Goal: Task Accomplishment & Management: Use online tool/utility

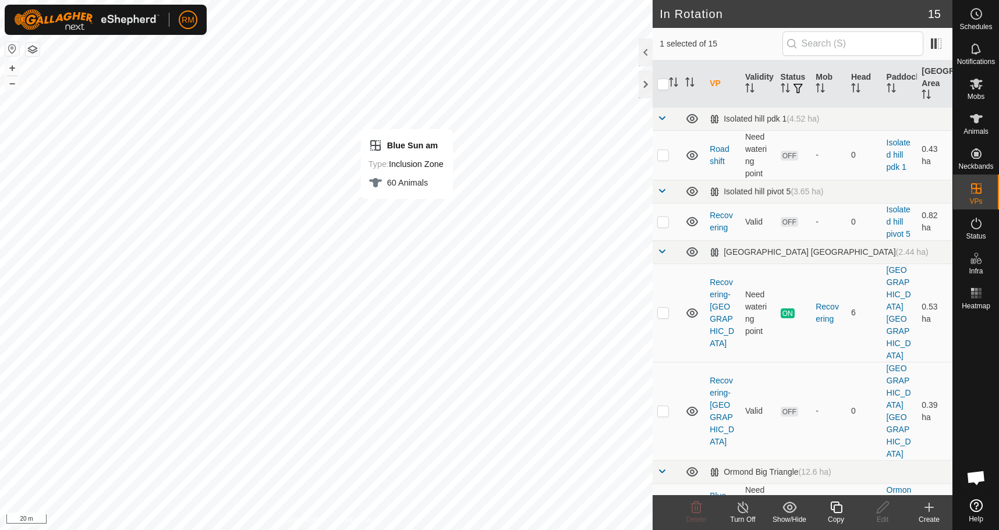
checkbox input "true"
checkbox input "false"
checkbox input "true"
click at [838, 508] on icon at bounding box center [836, 508] width 15 height 14
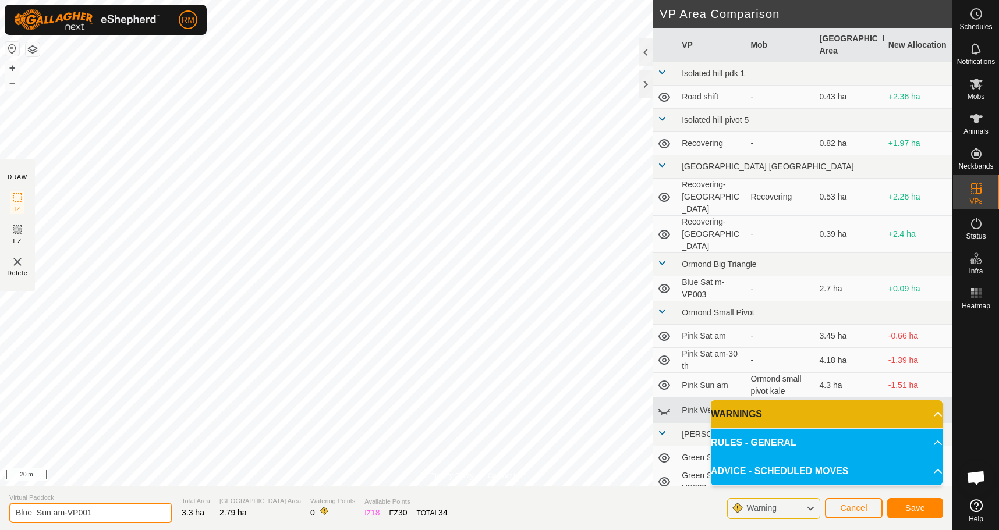
click at [49, 508] on input "Blue Sun am-VP001" at bounding box center [90, 513] width 163 height 20
type input "Blue Mon am-VP001"
click at [921, 511] on span "Save" at bounding box center [915, 508] width 20 height 9
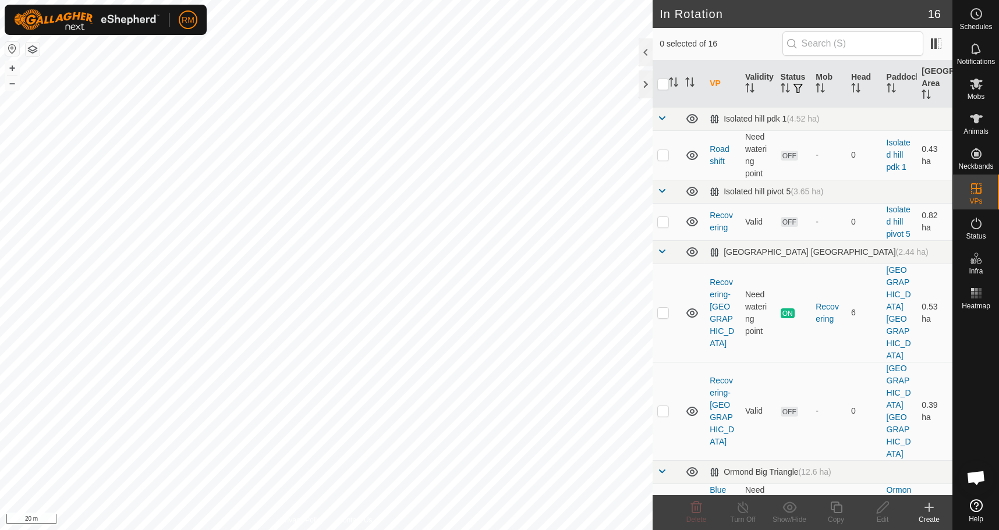
checkbox input "true"
click at [834, 509] on icon at bounding box center [836, 508] width 12 height 12
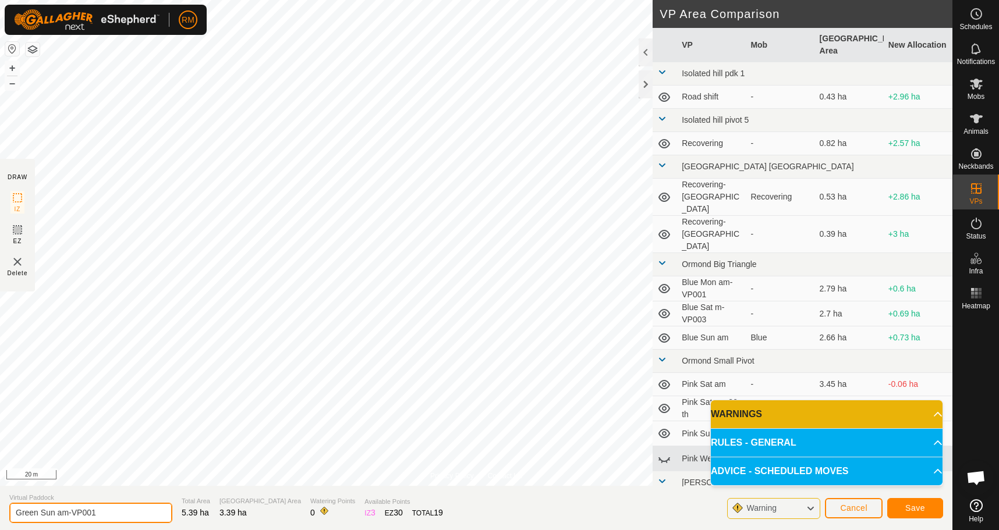
click at [56, 511] on input "Green Sun am-VP001" at bounding box center [90, 513] width 163 height 20
type input "Green Mon am-VP001"
click at [913, 508] on span "Save" at bounding box center [915, 508] width 20 height 9
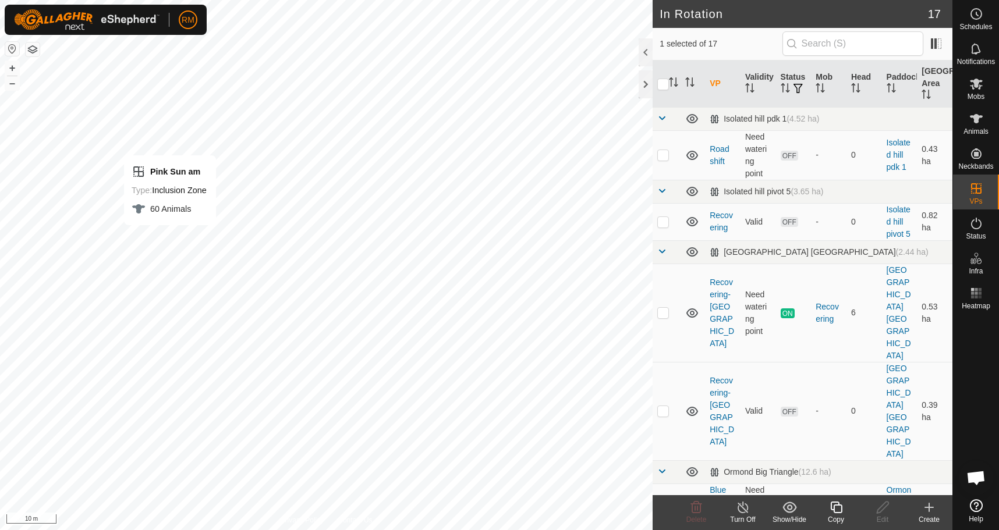
checkbox input "true"
click at [829, 505] on icon at bounding box center [836, 508] width 15 height 14
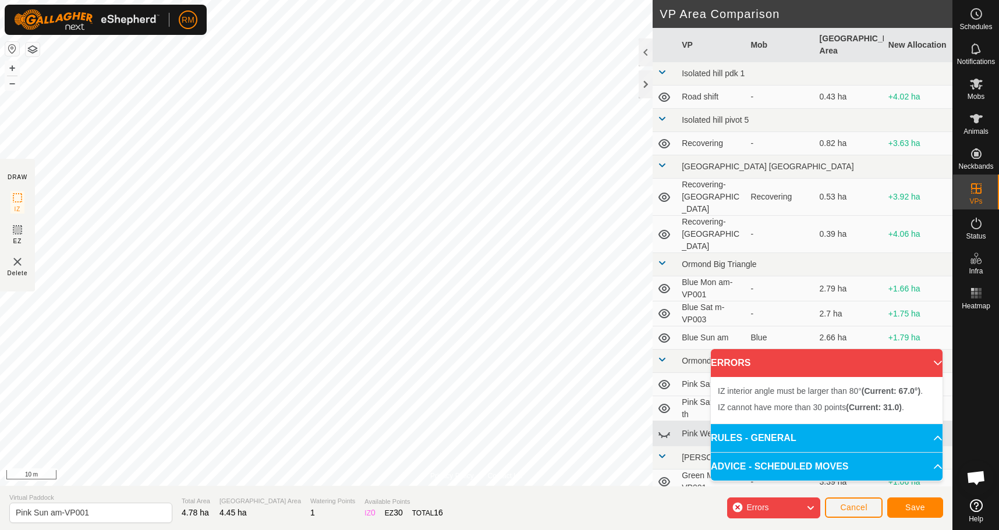
click at [597, 499] on div "Privacy Policy Contact Us Type: Inclusion Zone undefined Animal + – ⇧ i 10 m DR…" at bounding box center [476, 265] width 952 height 530
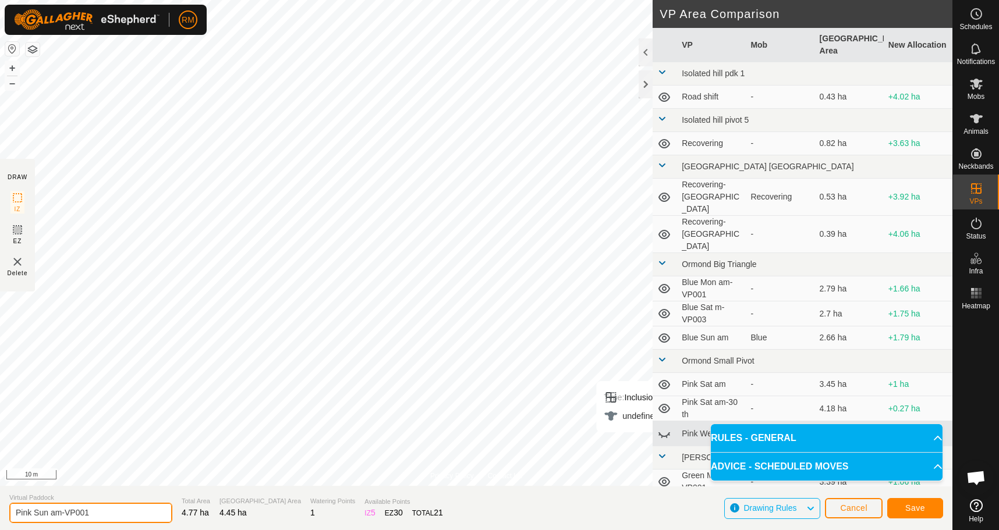
click at [49, 512] on input "Pink Sun am-VP001" at bounding box center [90, 513] width 163 height 20
type input "Pink Mon am-VP001"
click at [913, 507] on span "Save" at bounding box center [915, 508] width 20 height 9
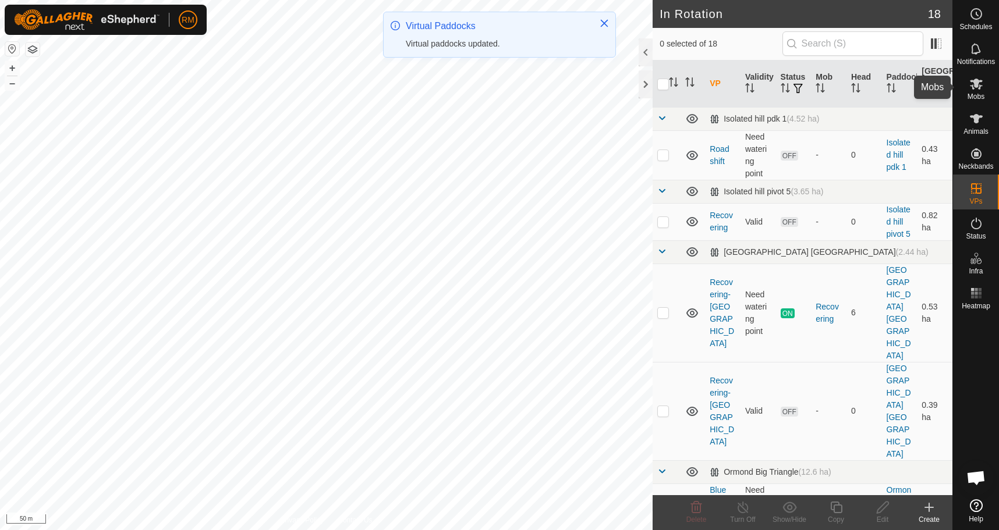
click at [976, 92] on es-mob-svg-icon at bounding box center [976, 84] width 21 height 19
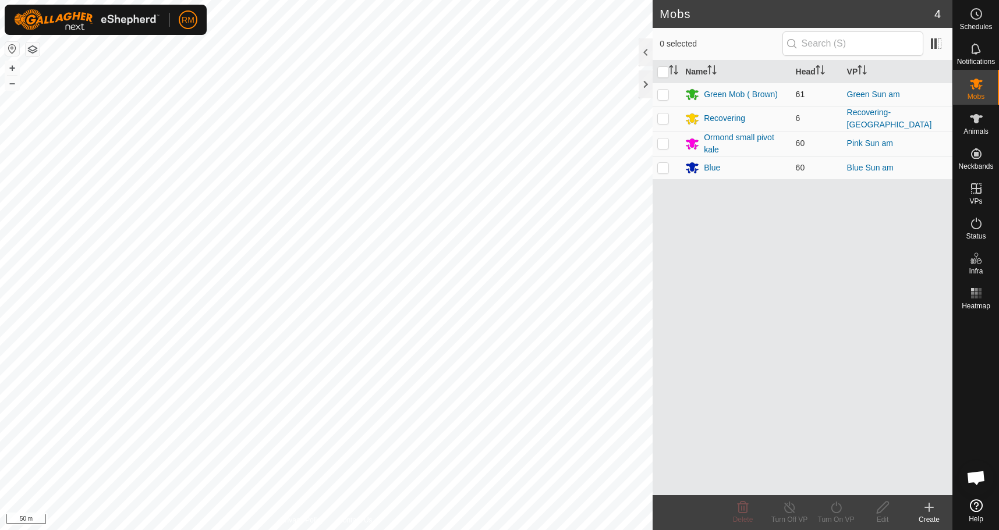
click at [664, 97] on p-checkbox at bounding box center [663, 94] width 12 height 9
checkbox input "true"
click at [832, 507] on icon at bounding box center [836, 508] width 10 height 12
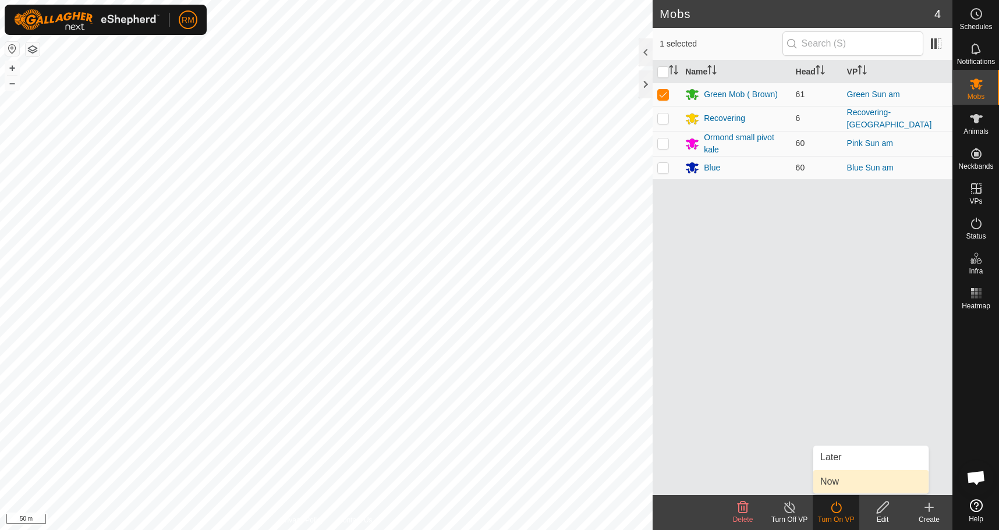
click at [842, 481] on link "Now" at bounding box center [870, 481] width 115 height 23
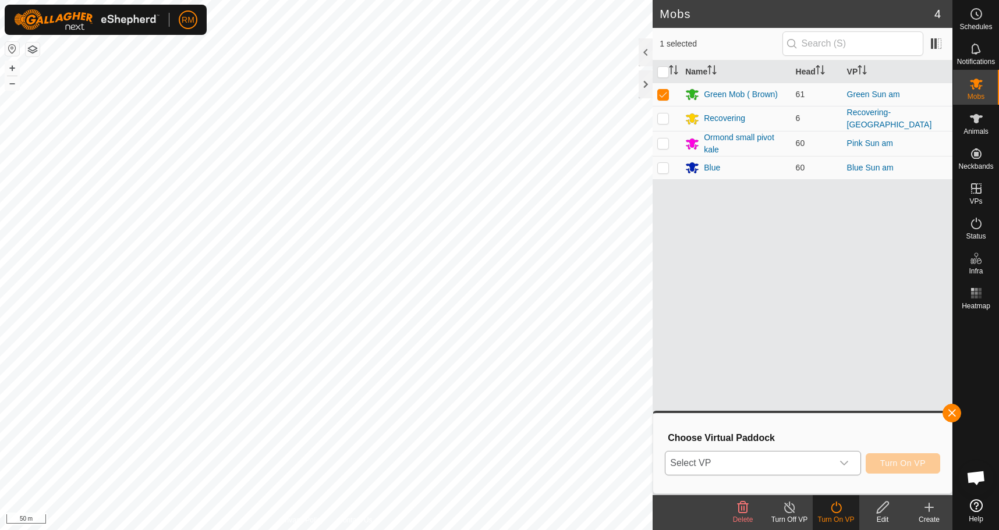
click at [844, 462] on icon "dropdown trigger" at bounding box center [843, 463] width 9 height 9
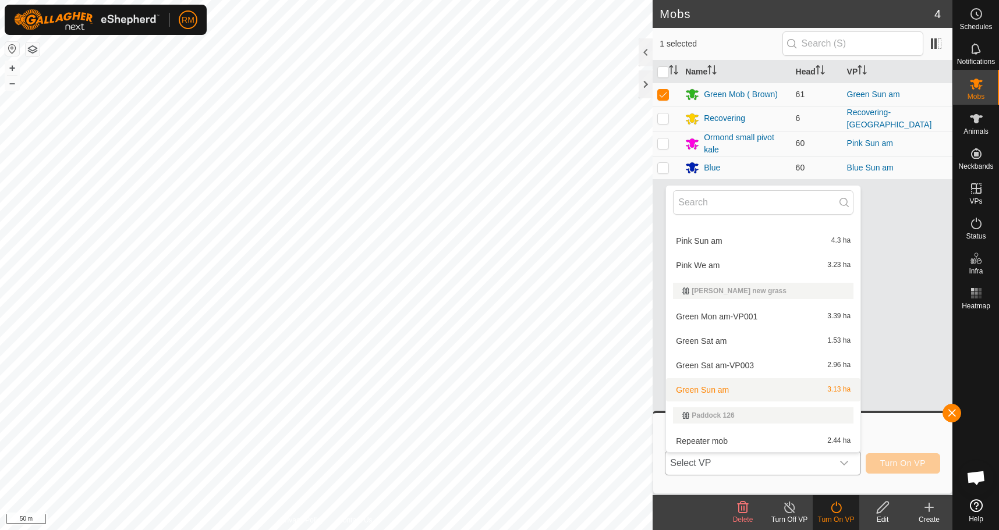
scroll to position [369, 0]
click at [718, 314] on li "Green Mon am-VP001 3.39 ha" at bounding box center [763, 315] width 194 height 23
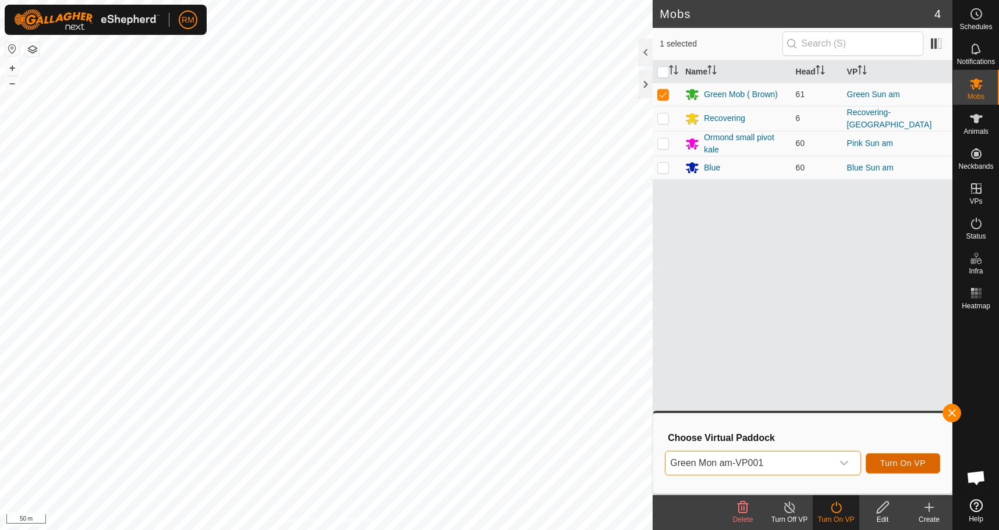
click at [895, 466] on span "Turn On VP" at bounding box center [902, 463] width 45 height 9
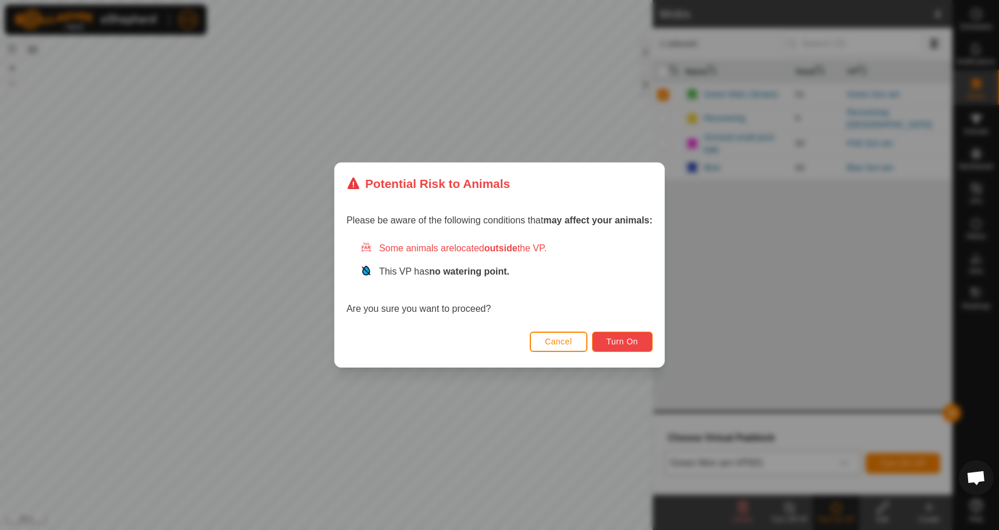
click at [646, 340] on button "Turn On" at bounding box center [622, 342] width 61 height 20
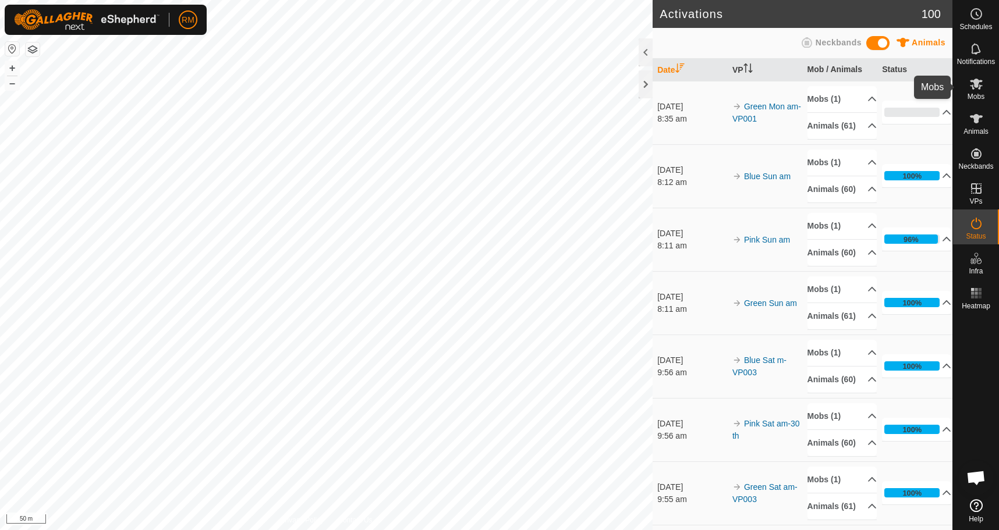
click at [974, 87] on icon at bounding box center [976, 84] width 14 height 14
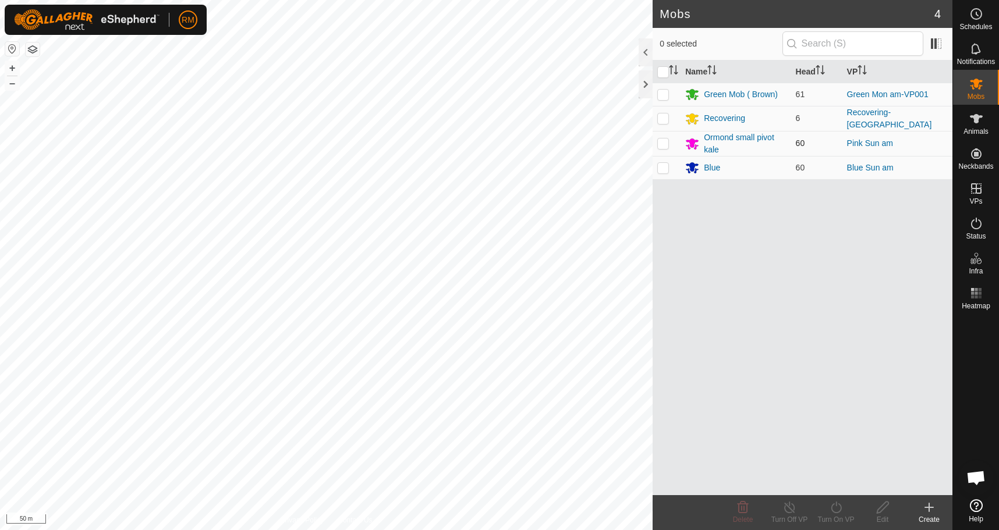
click at [663, 140] on p-checkbox at bounding box center [663, 143] width 12 height 9
checkbox input "true"
click at [835, 511] on icon at bounding box center [836, 508] width 15 height 14
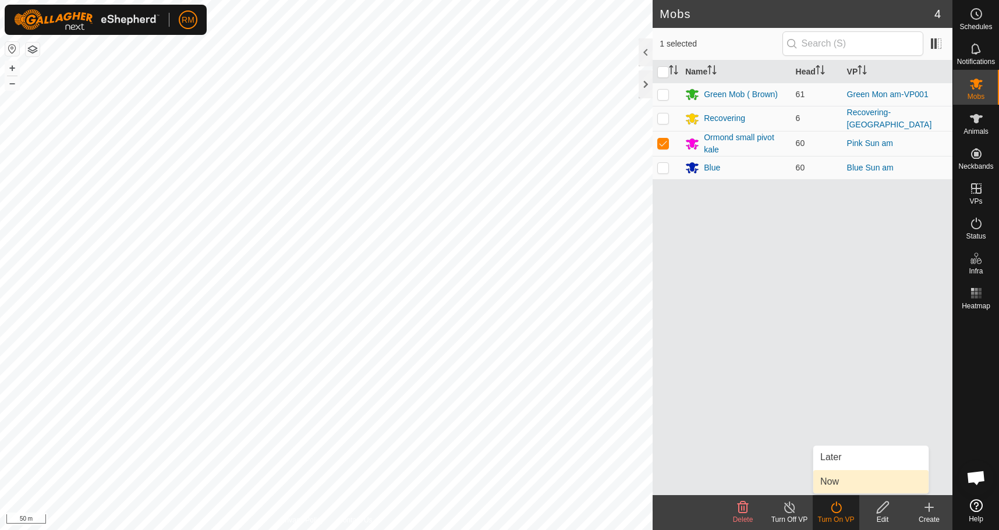
click at [828, 482] on link "Now" at bounding box center [870, 481] width 115 height 23
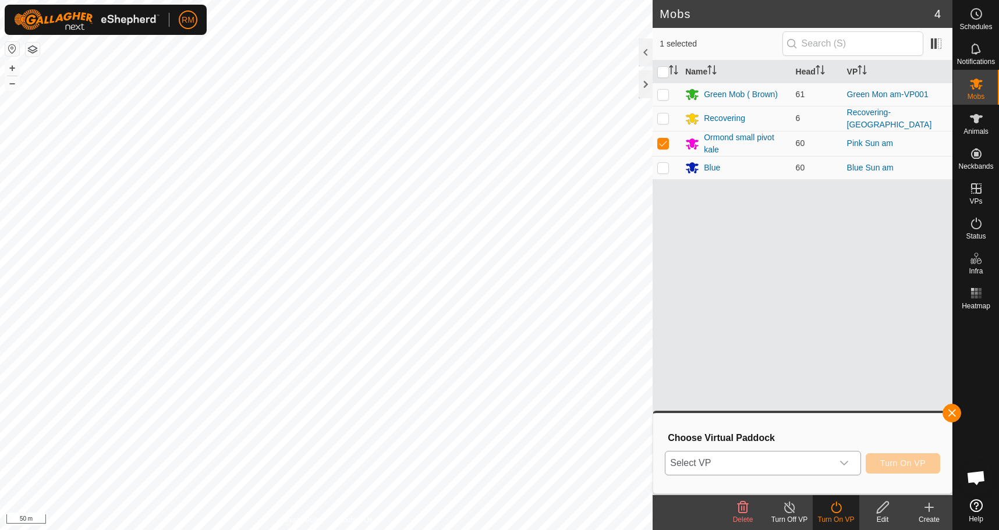
click at [848, 462] on icon "dropdown trigger" at bounding box center [844, 463] width 8 height 5
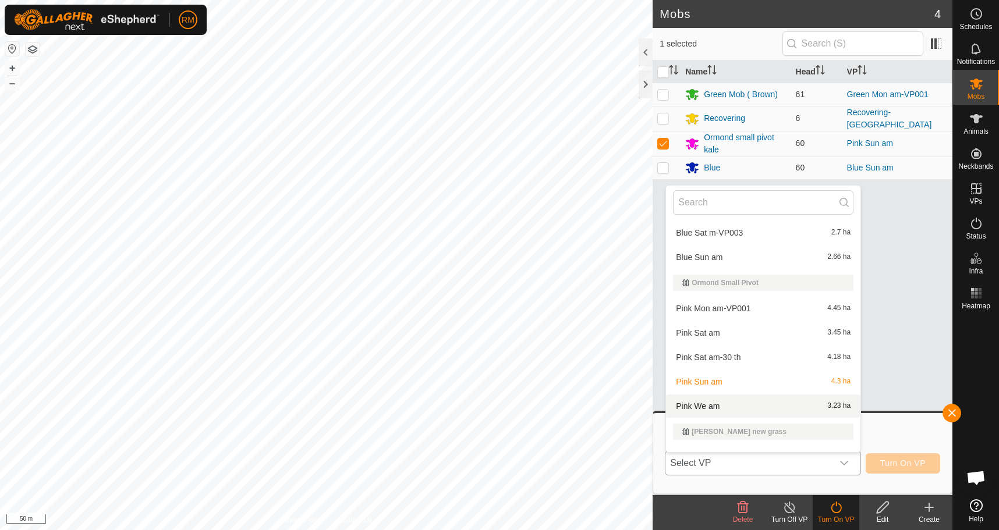
scroll to position [228, 0]
click at [716, 309] on li "Pink Mon am-VP001 4.45 ha" at bounding box center [763, 307] width 194 height 23
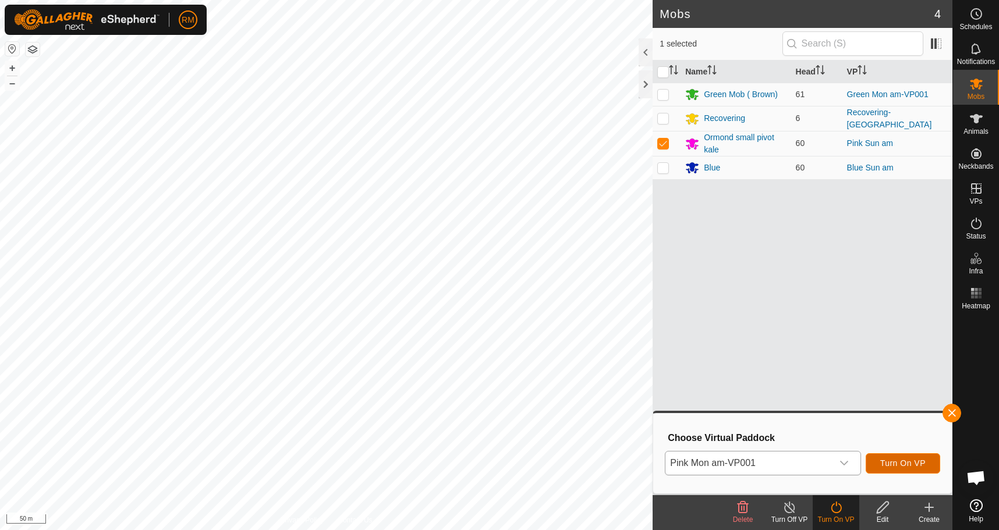
click at [895, 464] on span "Turn On VP" at bounding box center [902, 463] width 45 height 9
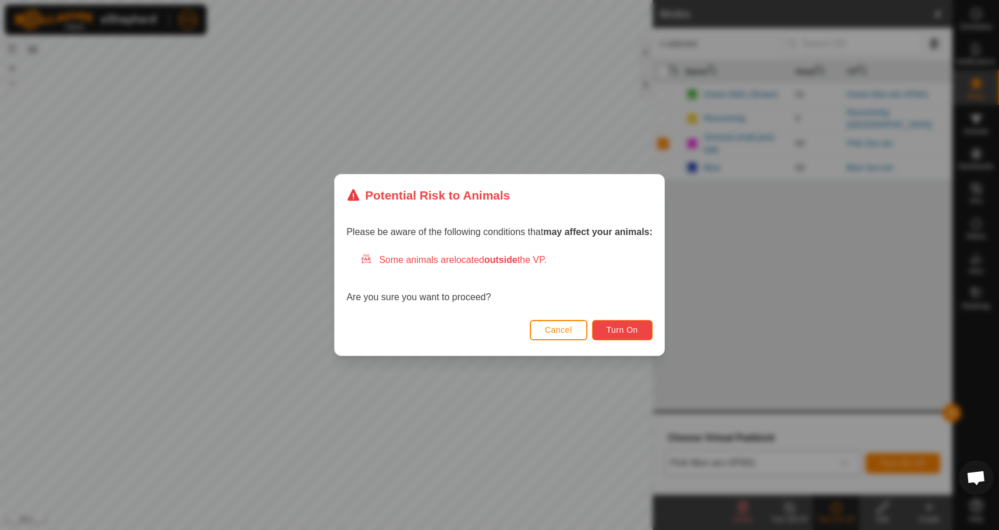
click at [633, 334] on span "Turn On" at bounding box center [622, 329] width 31 height 9
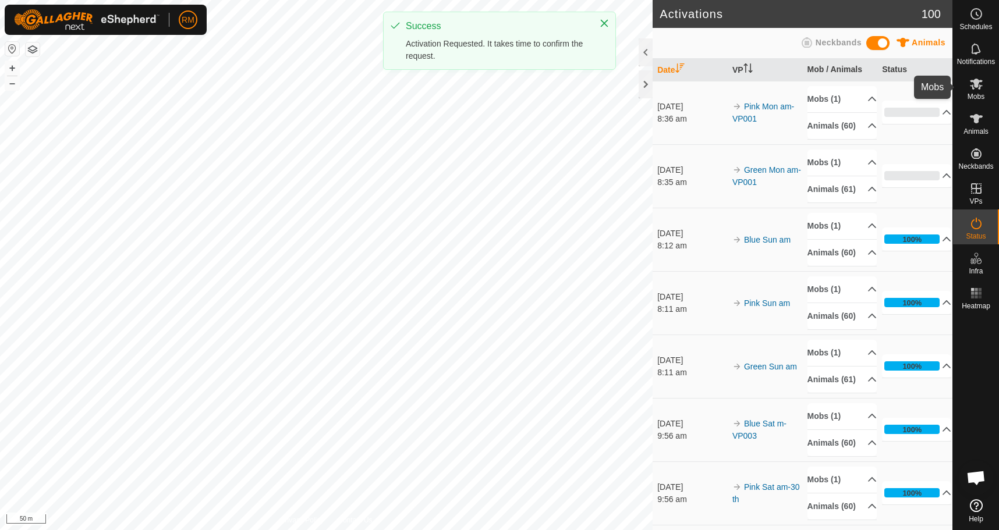
click at [972, 87] on icon at bounding box center [976, 84] width 13 height 11
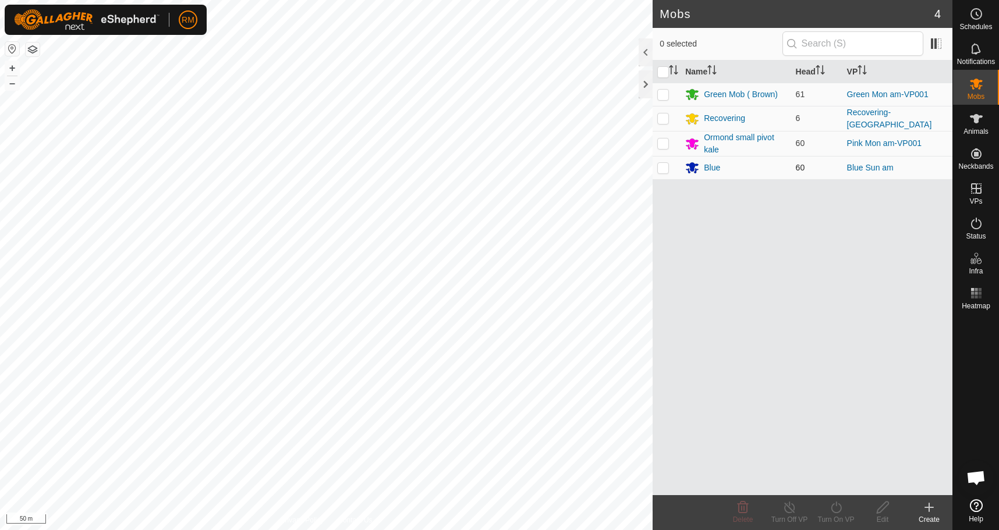
click at [665, 165] on p-checkbox at bounding box center [663, 167] width 12 height 9
checkbox input "true"
drag, startPoint x: 827, startPoint y: 502, endPoint x: 832, endPoint y: 506, distance: 7.1
click at [829, 504] on turn-on-svg-icon at bounding box center [836, 508] width 47 height 14
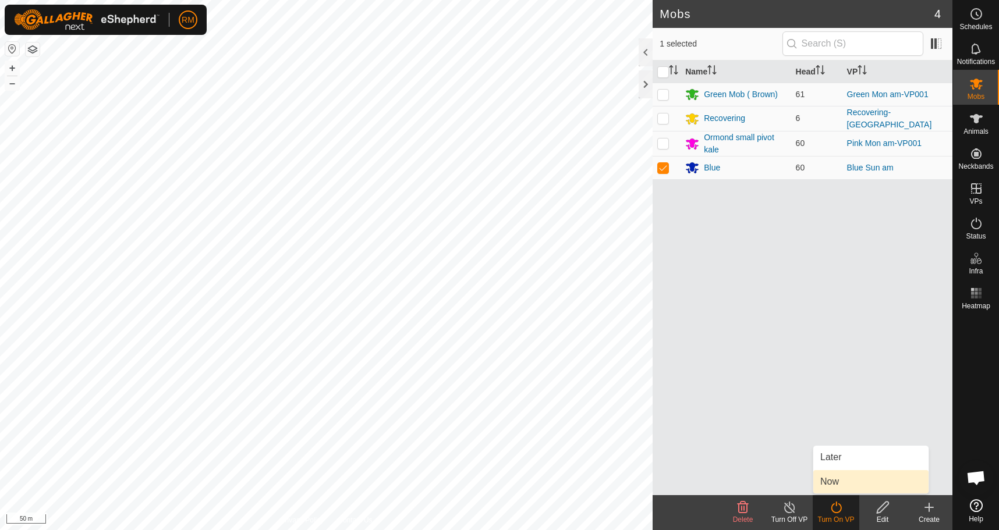
click at [841, 485] on link "Now" at bounding box center [870, 481] width 115 height 23
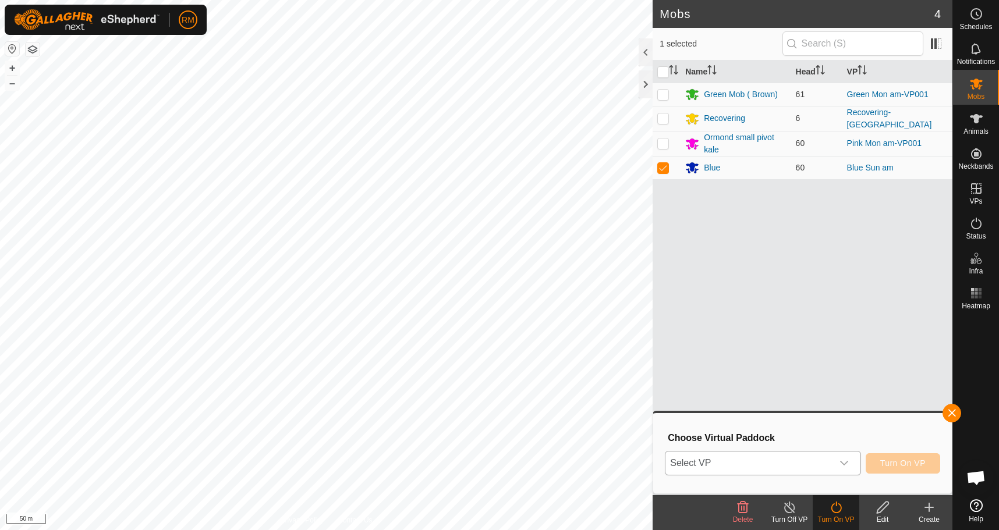
click at [846, 463] on icon "dropdown trigger" at bounding box center [844, 463] width 8 height 5
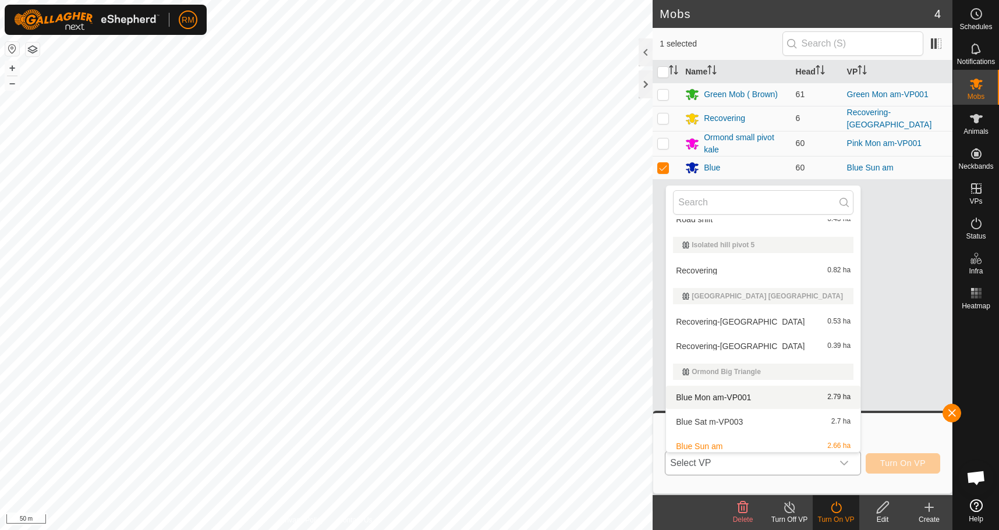
scroll to position [39, 0]
click at [733, 394] on li "Blue Mon am-VP001 2.79 ha" at bounding box center [763, 396] width 194 height 23
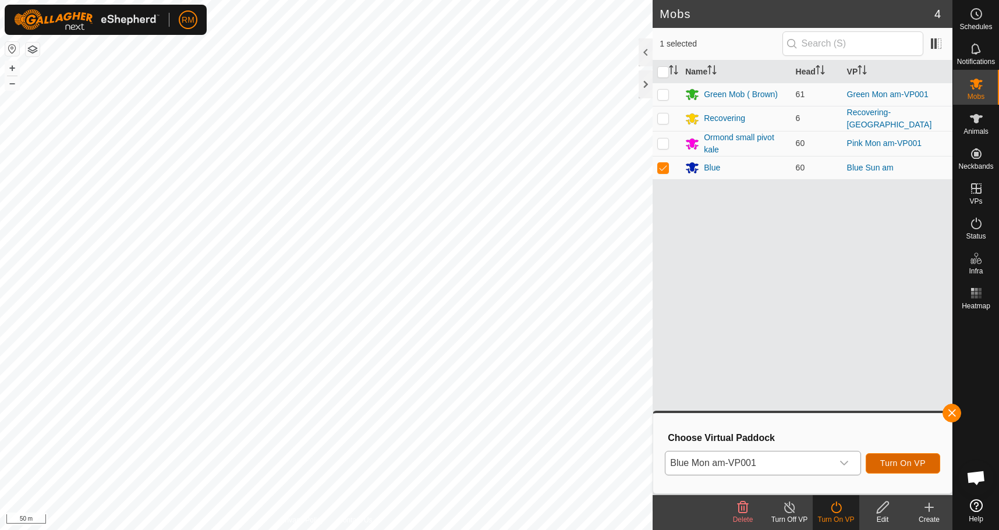
click at [906, 465] on span "Turn On VP" at bounding box center [902, 463] width 45 height 9
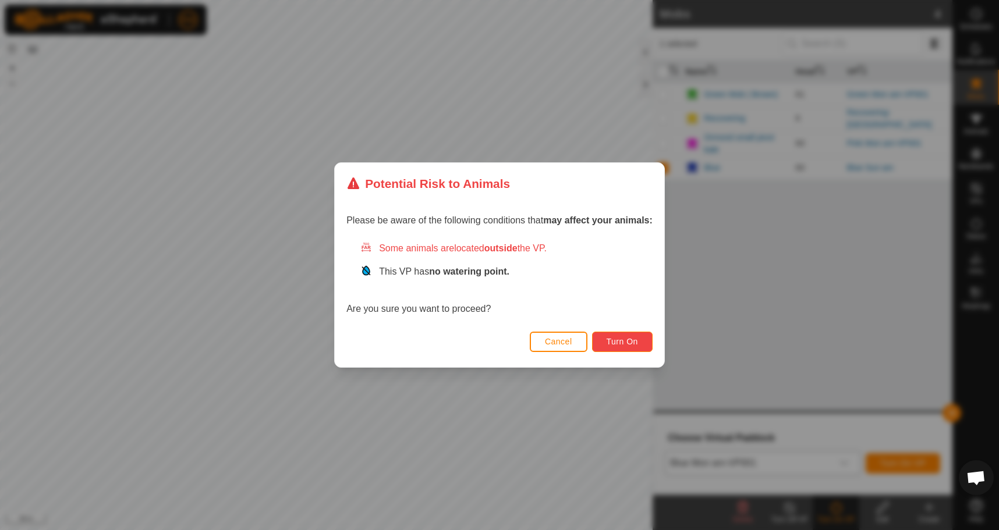
click at [630, 338] on span "Turn On" at bounding box center [622, 341] width 31 height 9
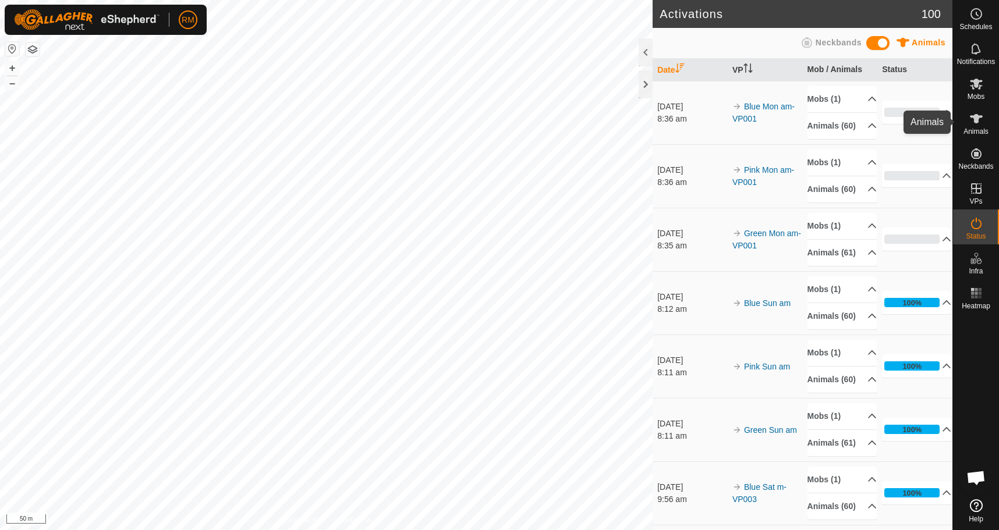
click at [979, 115] on icon at bounding box center [976, 119] width 14 height 14
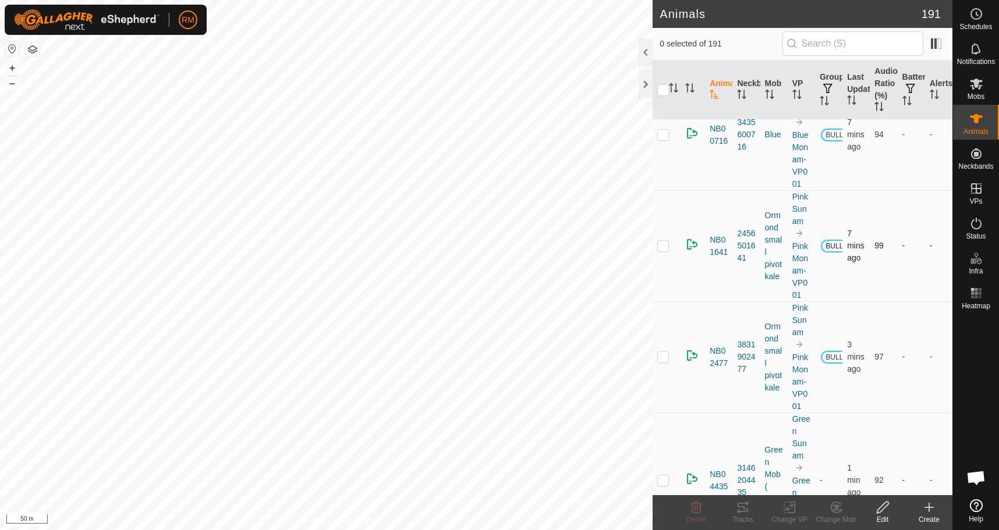
scroll to position [40, 0]
checkbox input "true"
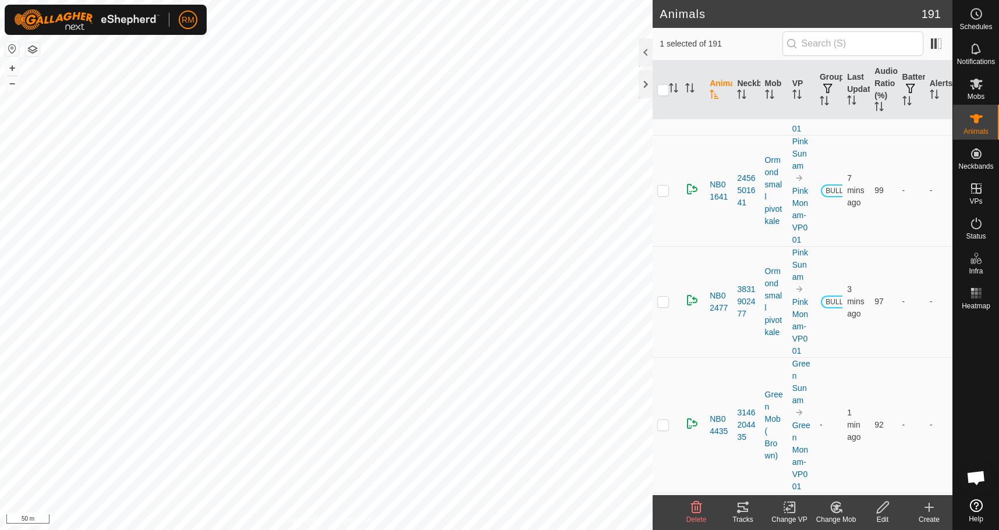
scroll to position [113, 0]
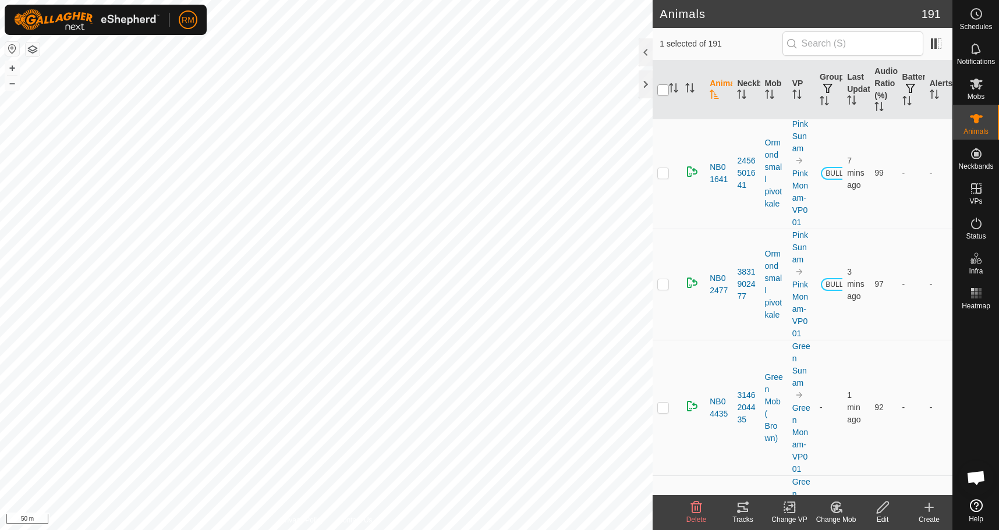
click at [660, 88] on input "checkbox" at bounding box center [663, 90] width 12 height 12
checkbox input "true"
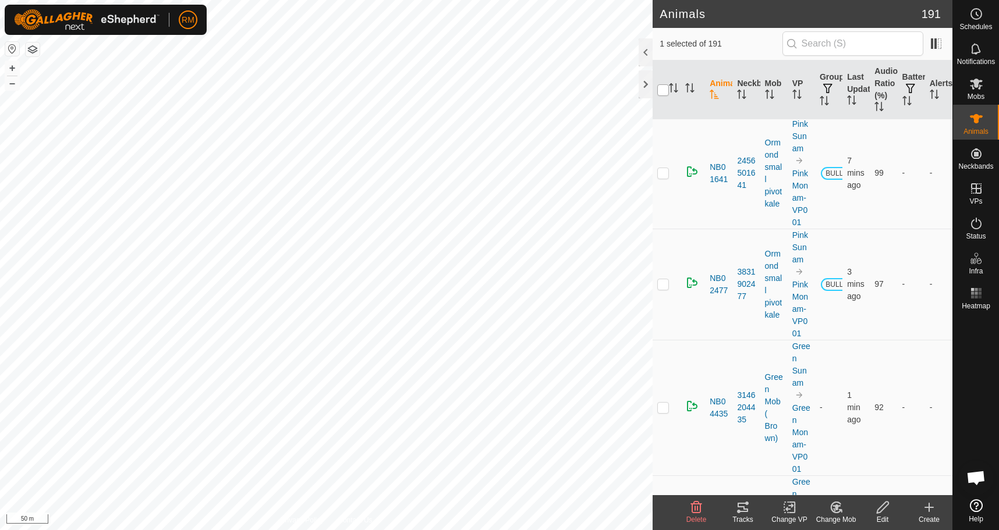
checkbox input "true"
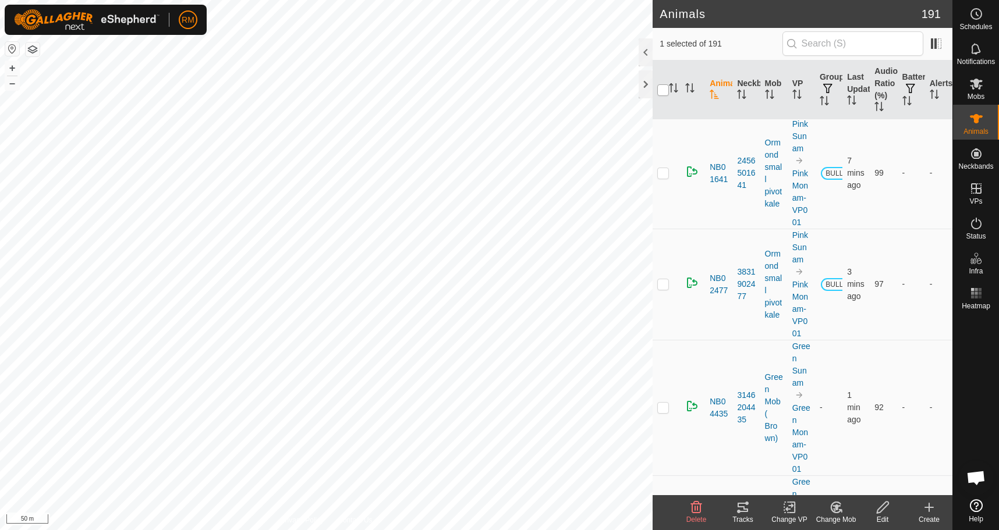
checkbox input "true"
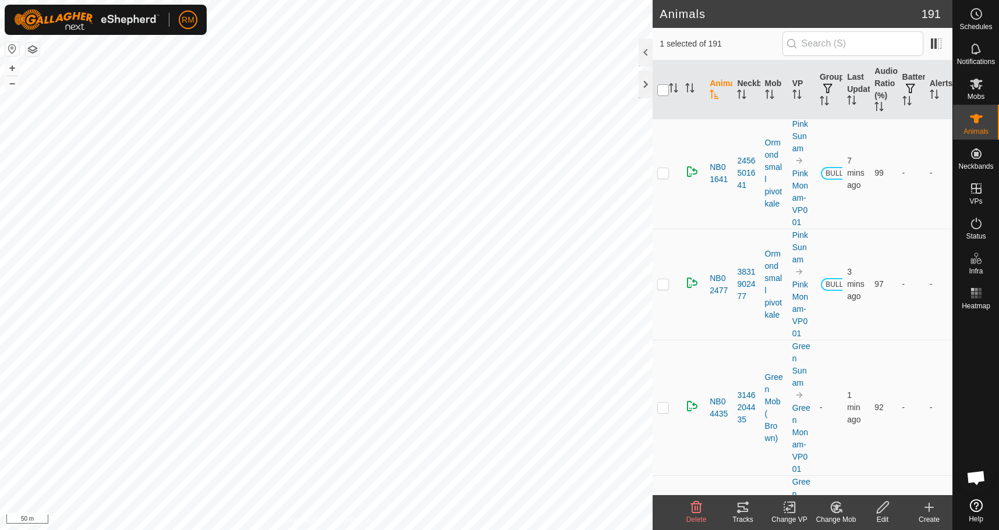
checkbox input "true"
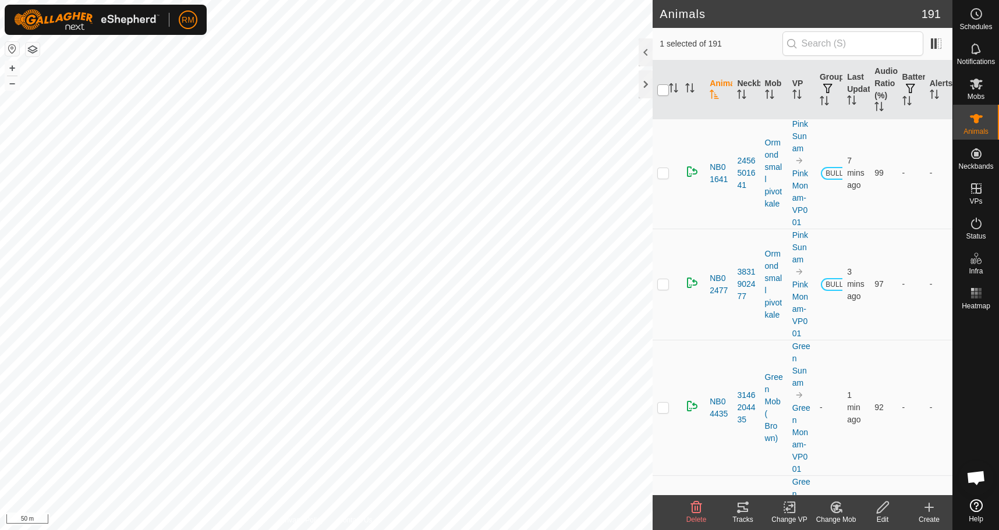
checkbox input "true"
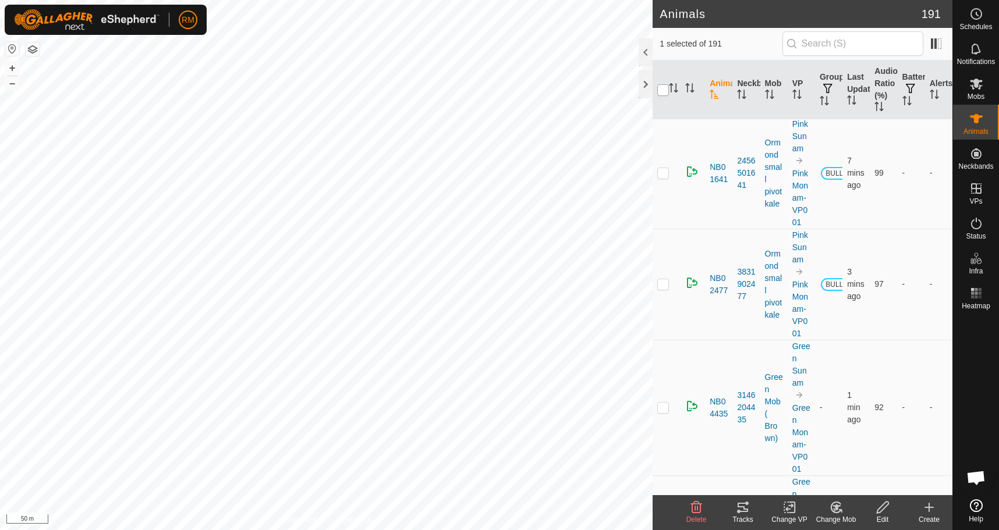
checkbox input "true"
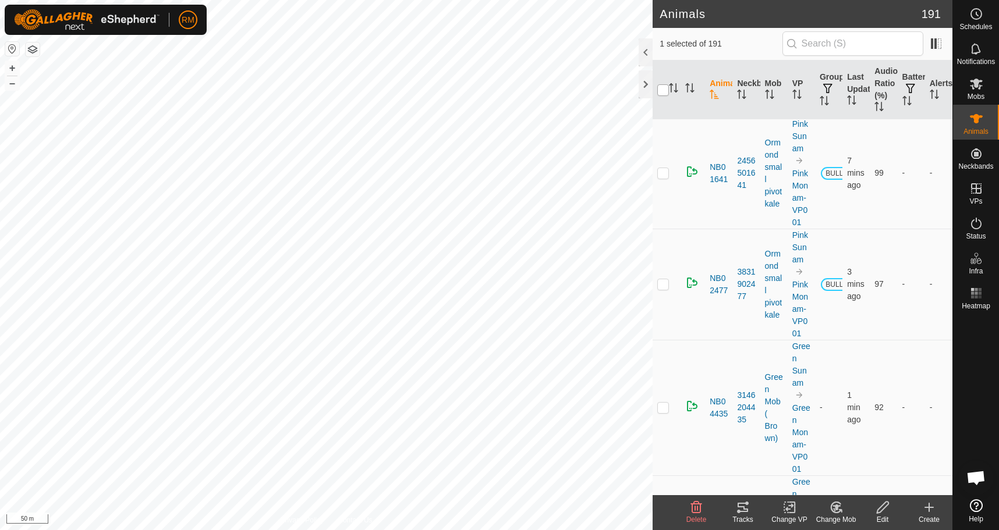
checkbox input "true"
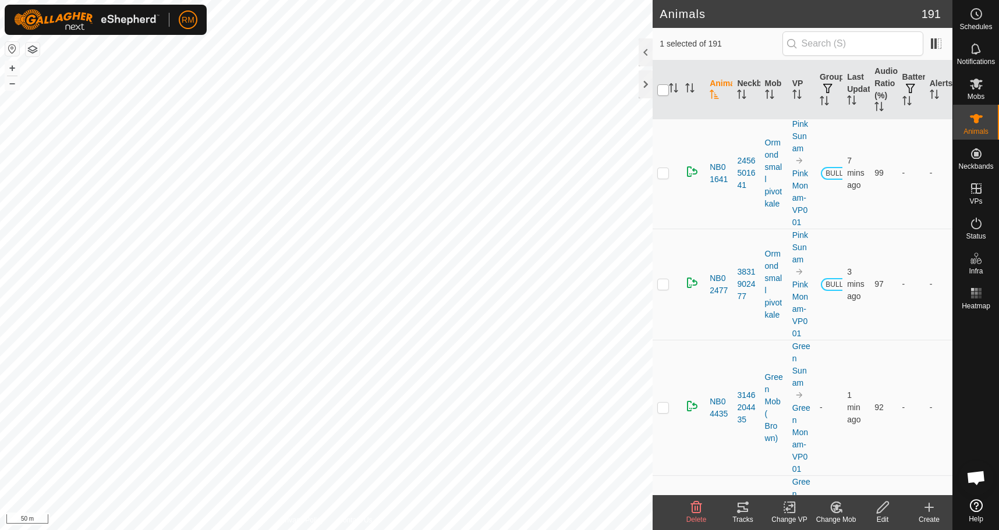
checkbox input "true"
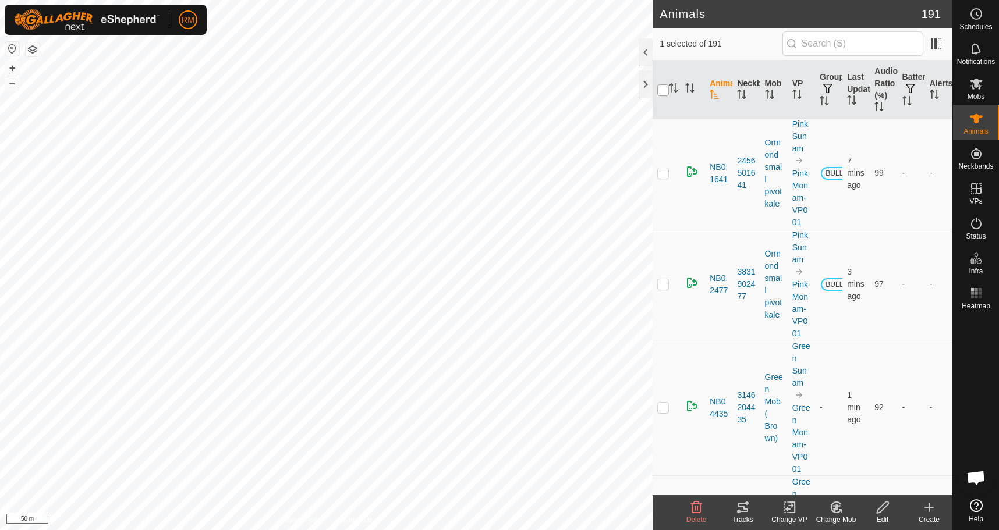
checkbox input "true"
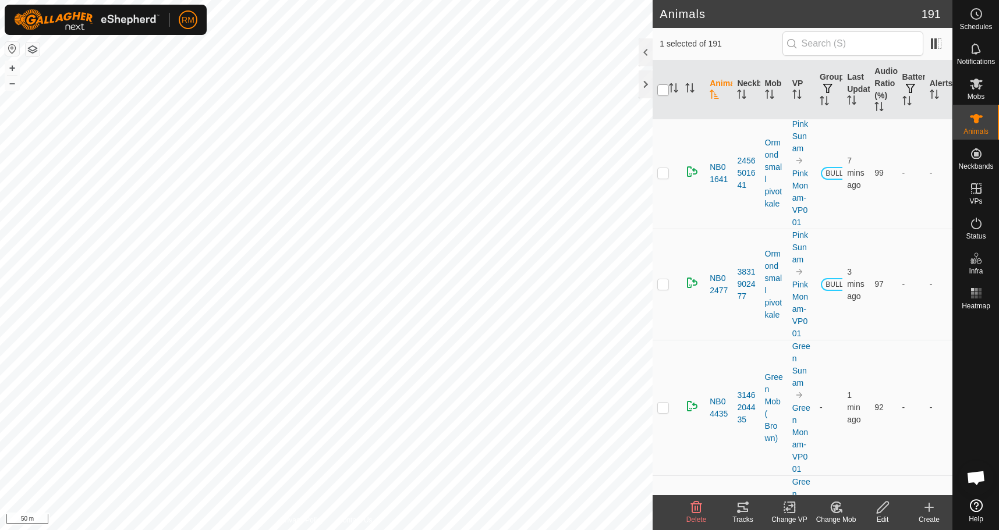
checkbox input "true"
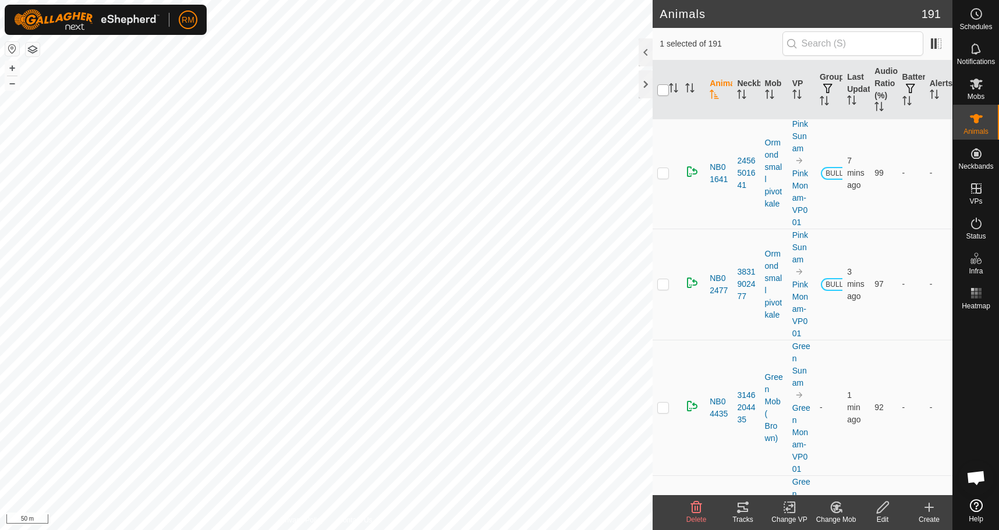
checkbox input "true"
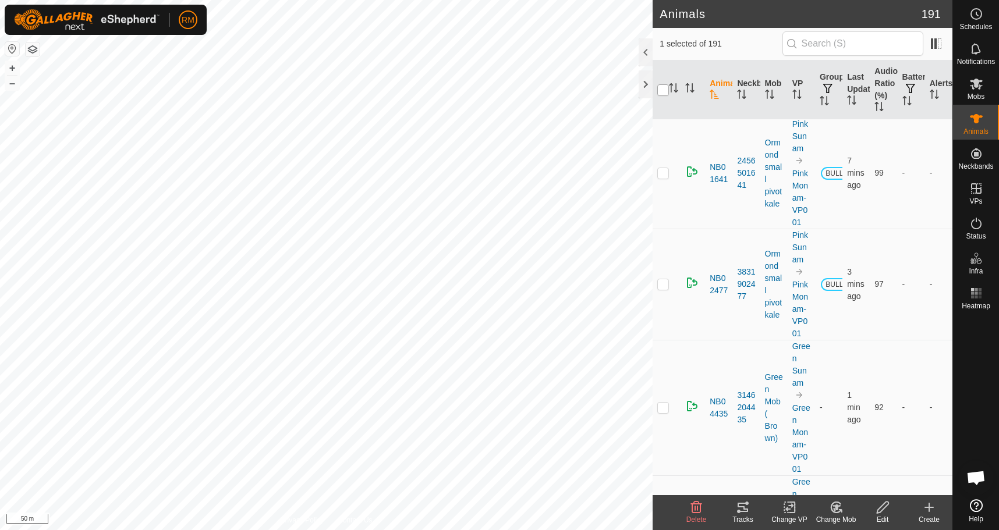
checkbox input "true"
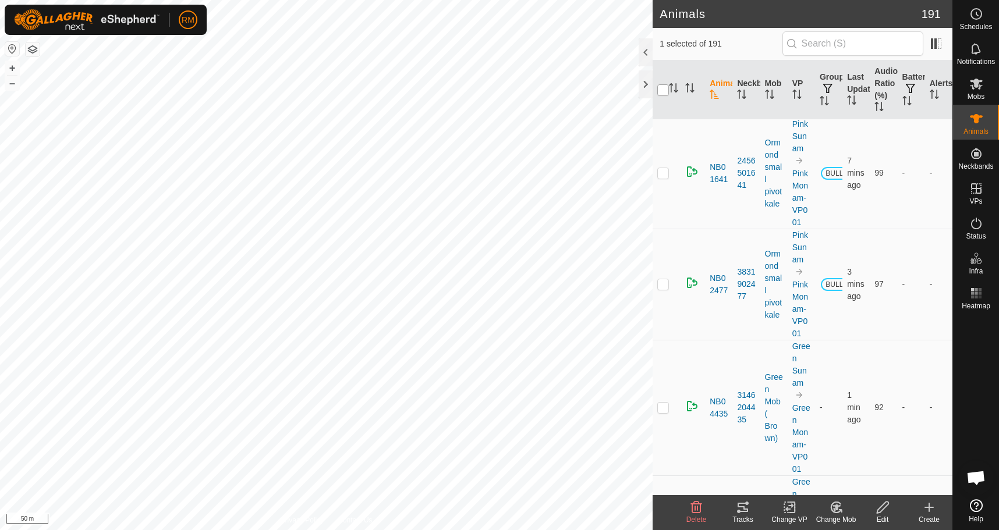
checkbox input "true"
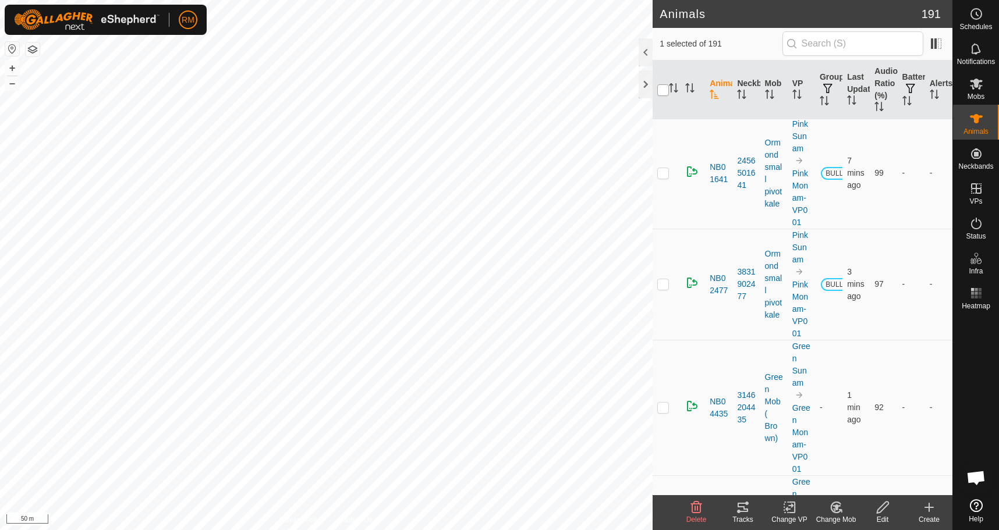
checkbox input "true"
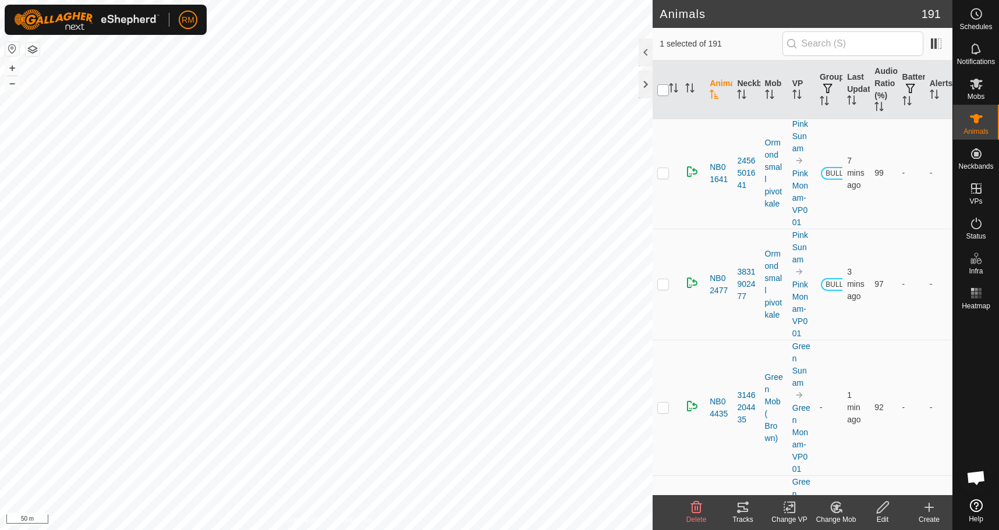
checkbox input "true"
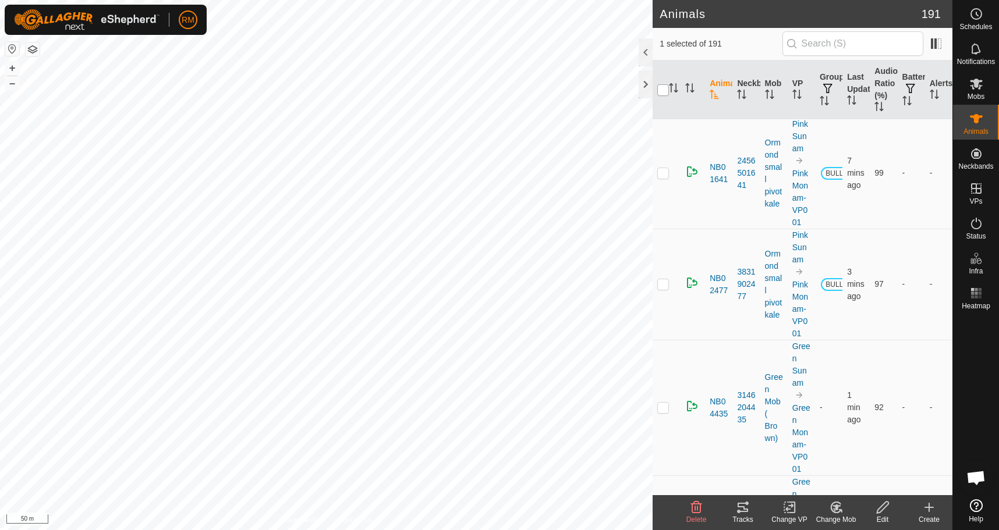
checkbox input "true"
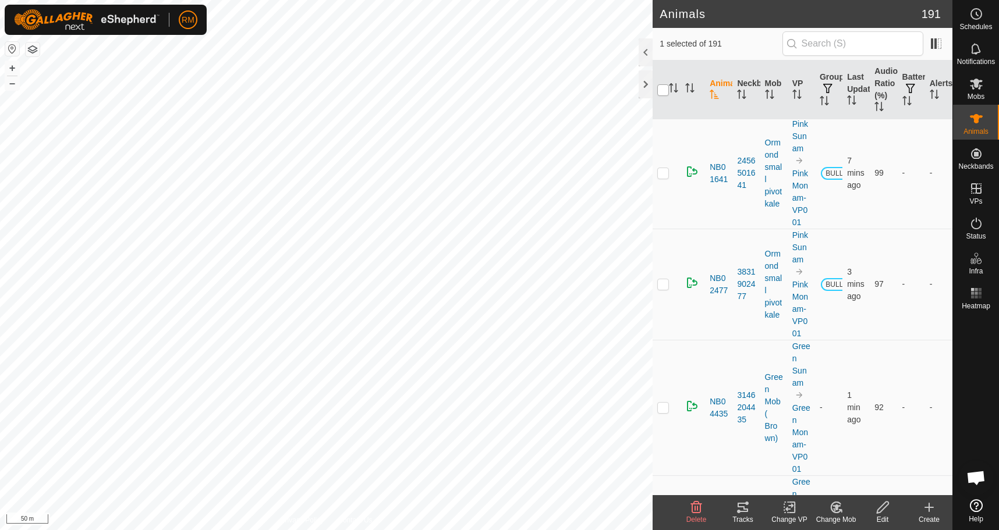
checkbox input "true"
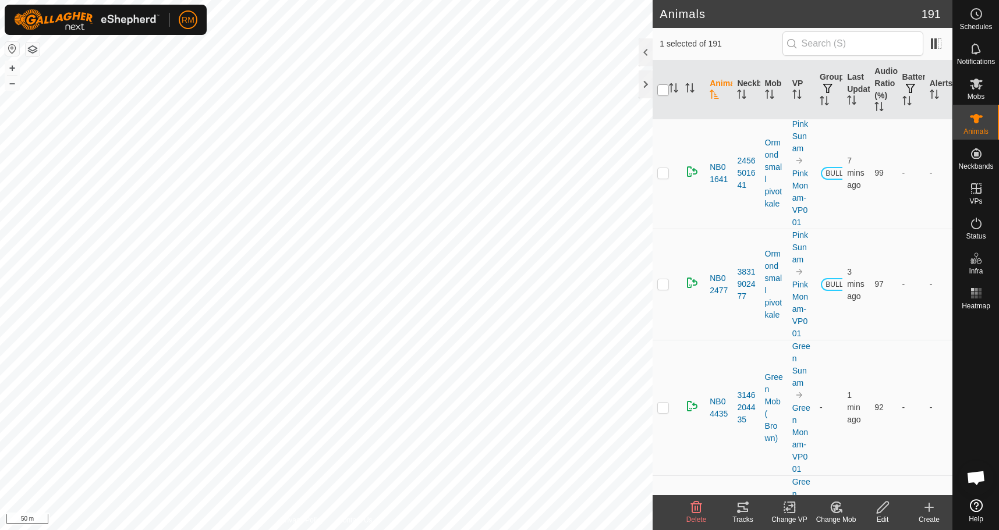
checkbox input "true"
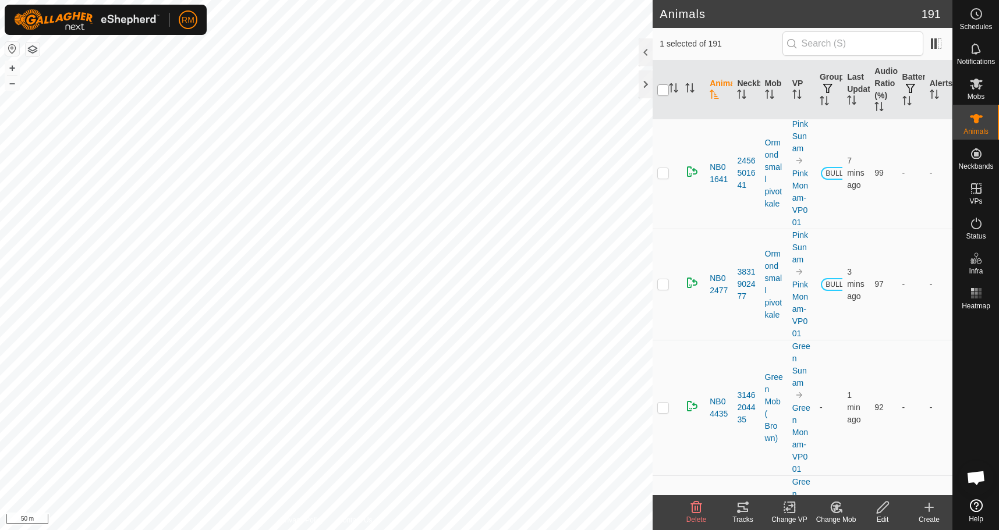
checkbox input "true"
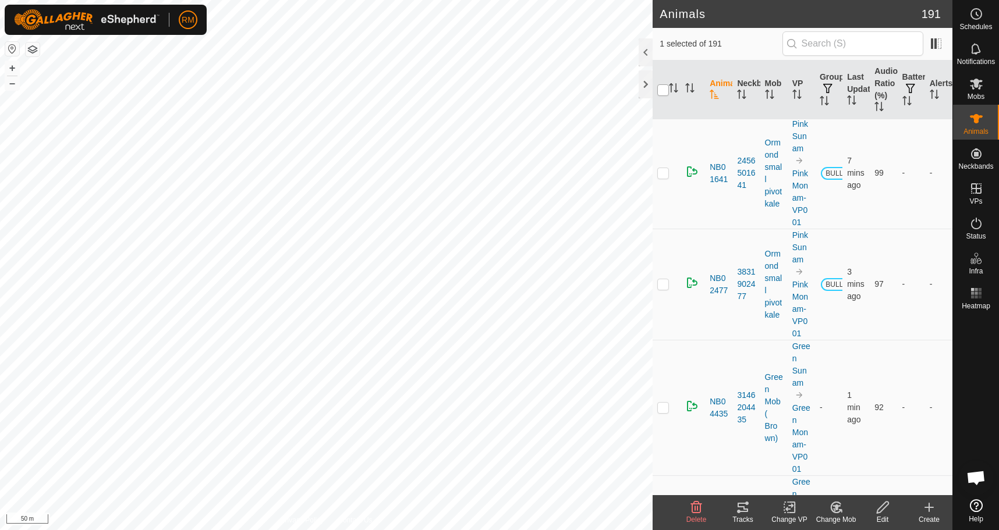
checkbox input "true"
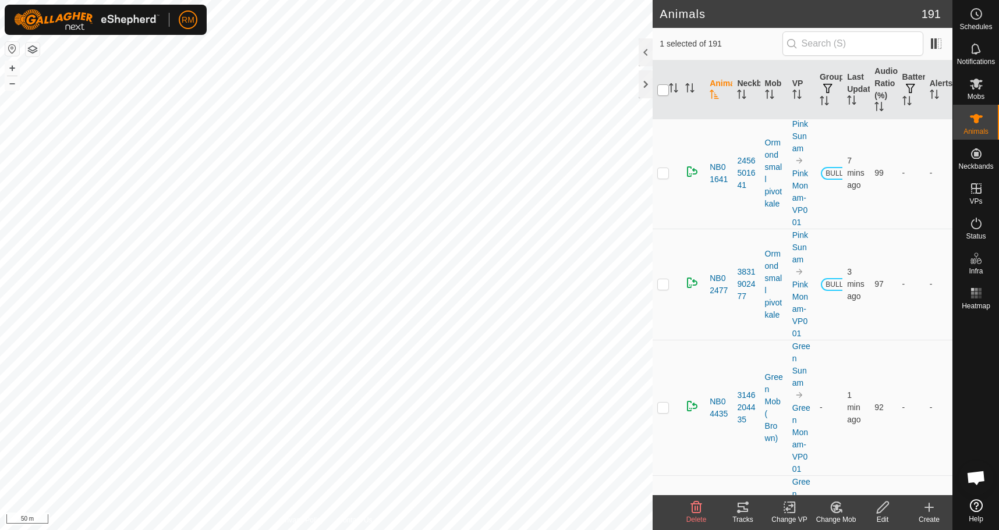
checkbox input "true"
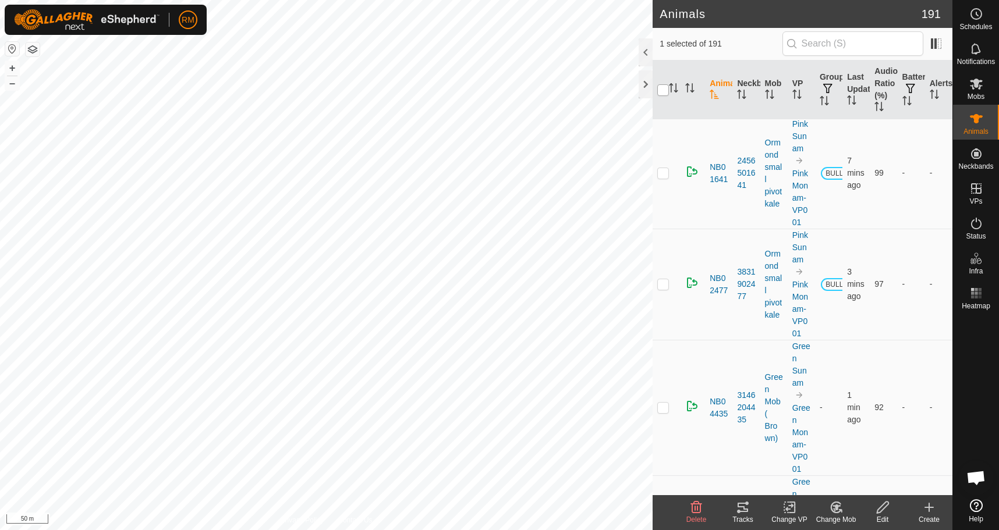
checkbox input "true"
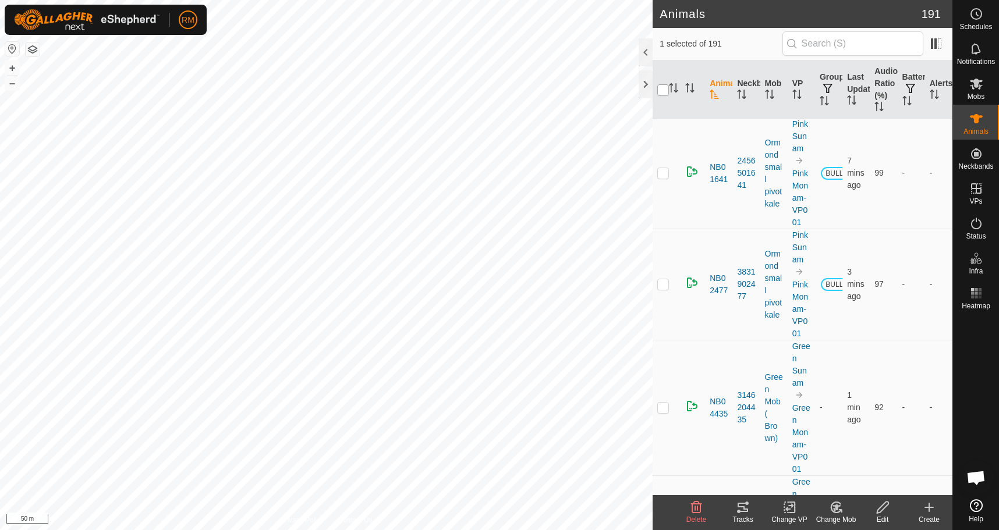
checkbox input "true"
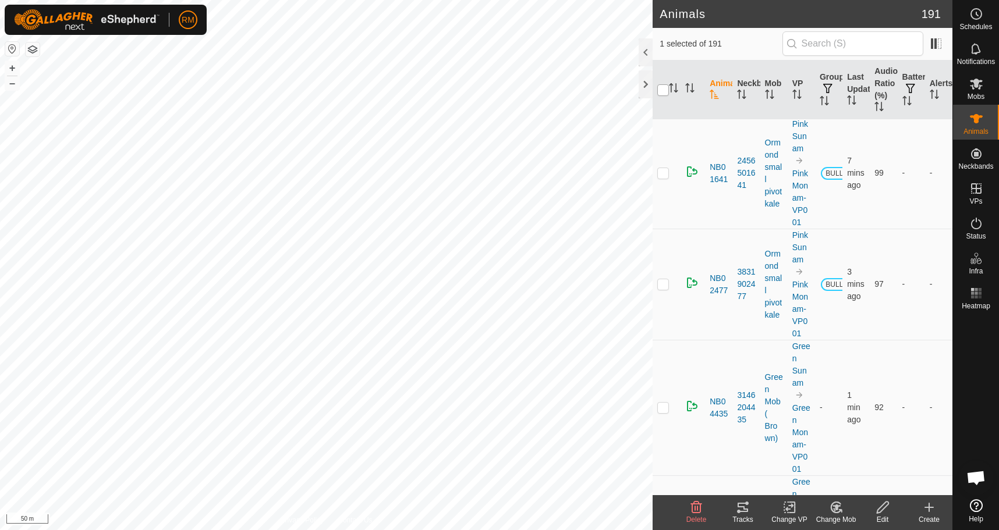
checkbox input "true"
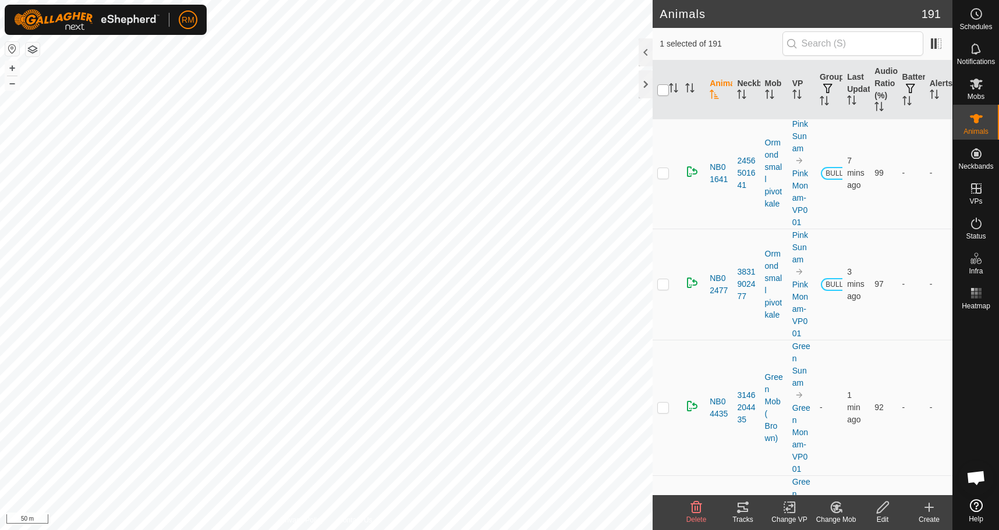
checkbox input "true"
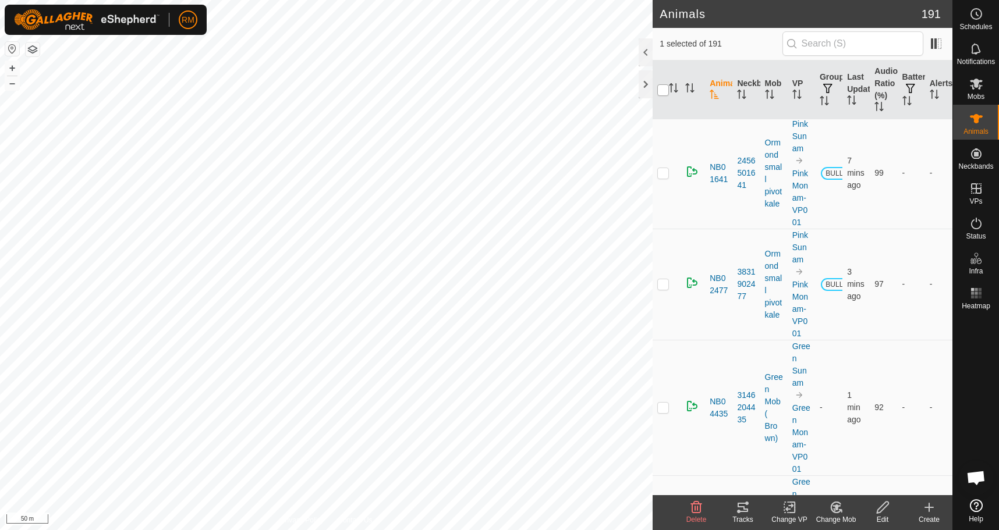
checkbox input "true"
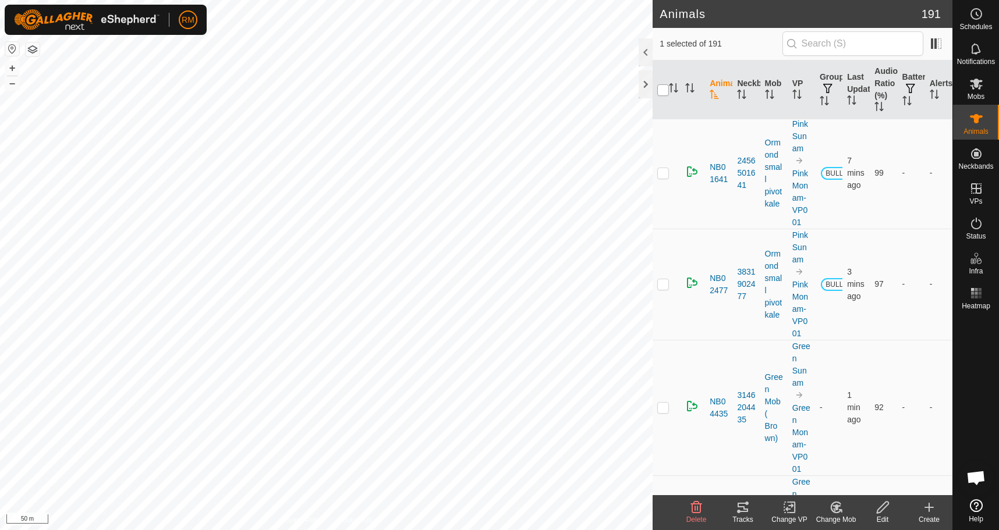
checkbox input "true"
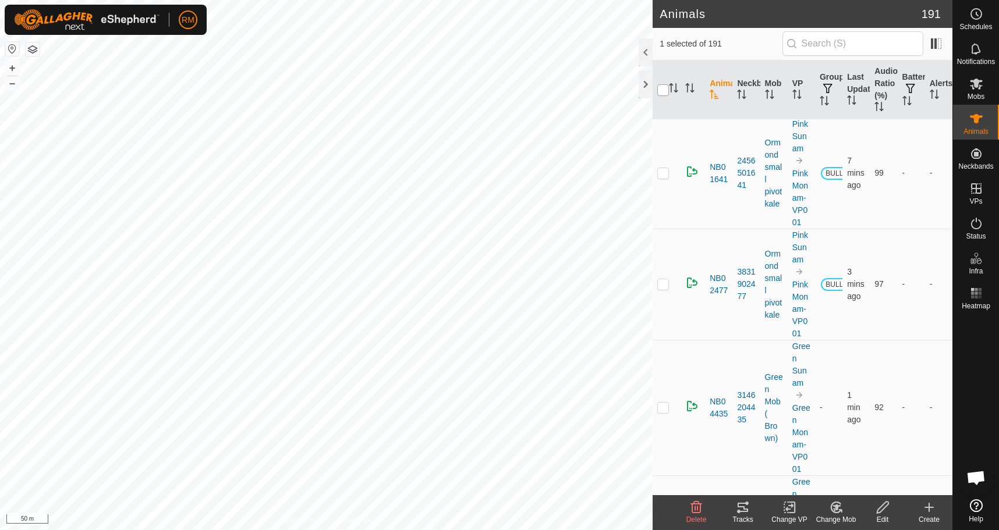
checkbox input "true"
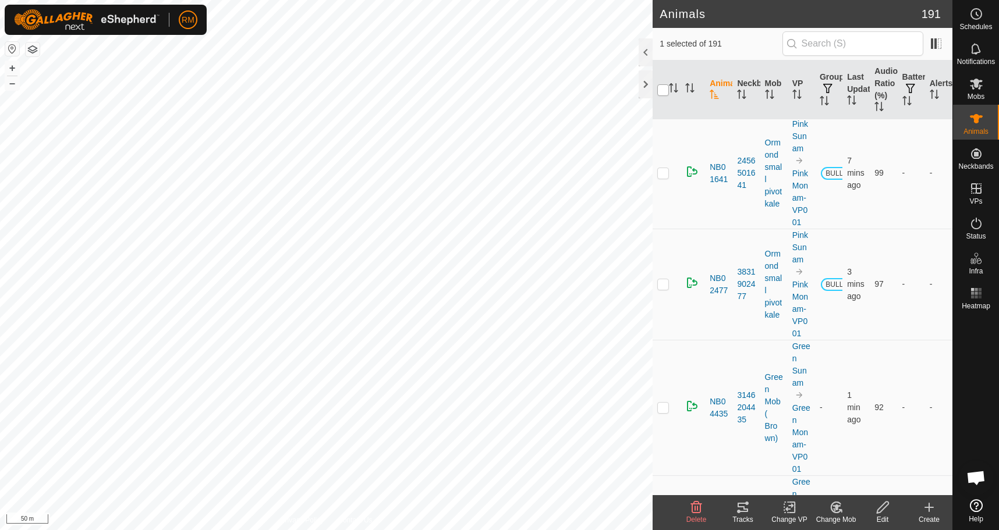
checkbox input "true"
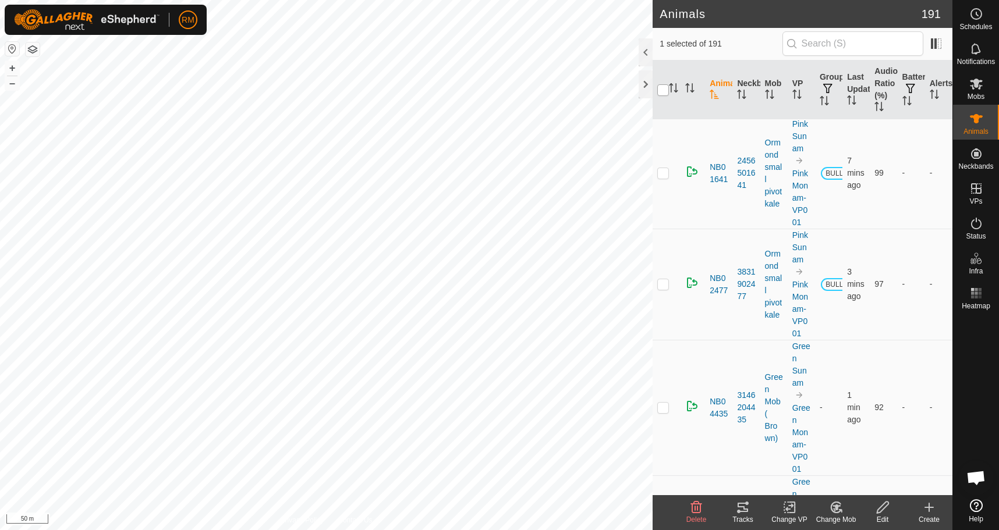
checkbox input "true"
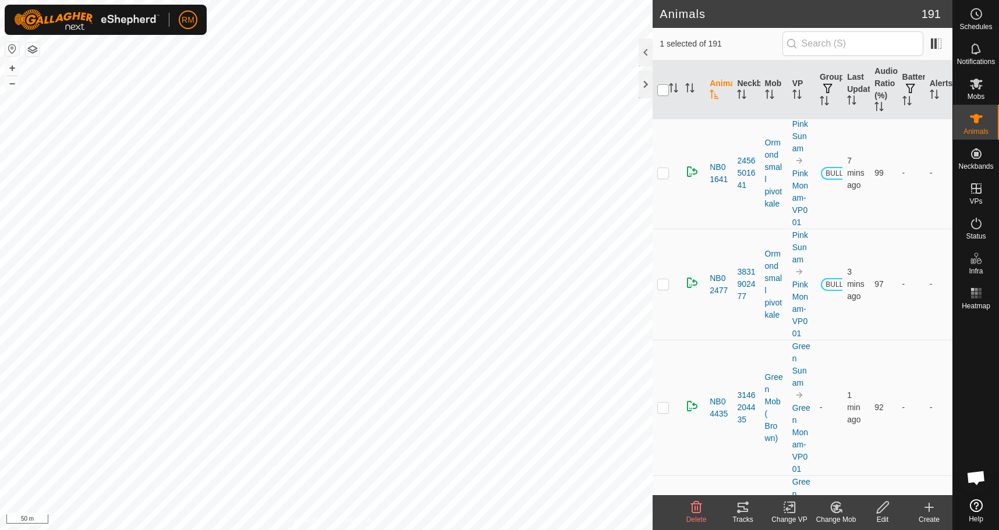
checkbox input "true"
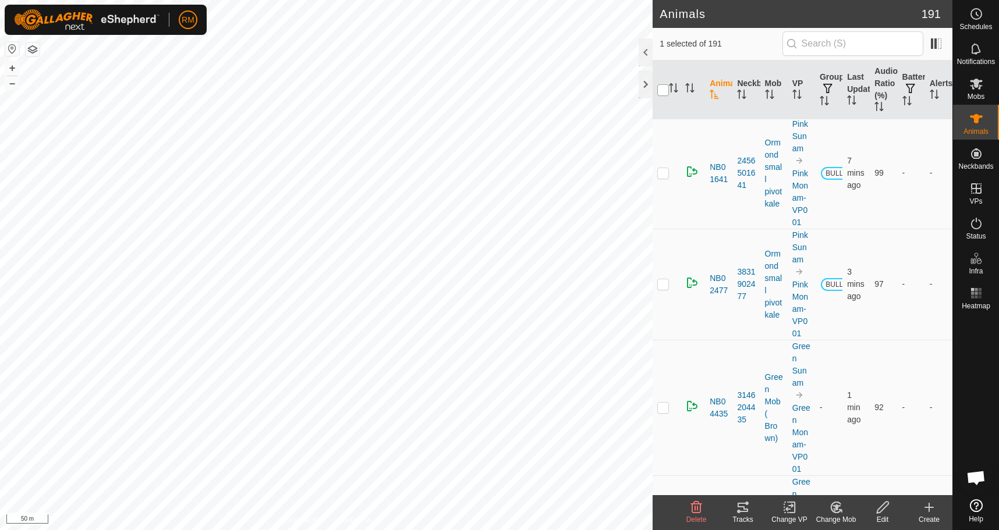
checkbox input "true"
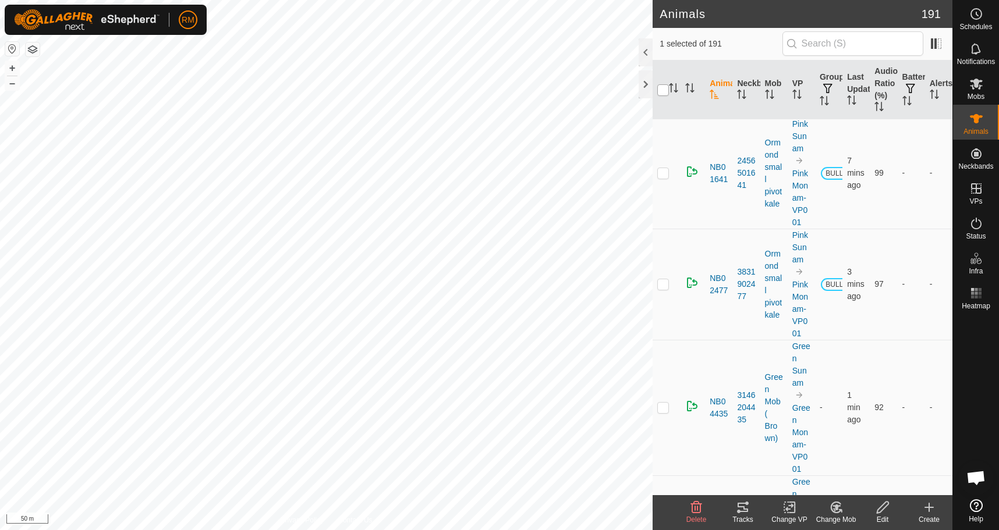
checkbox input "true"
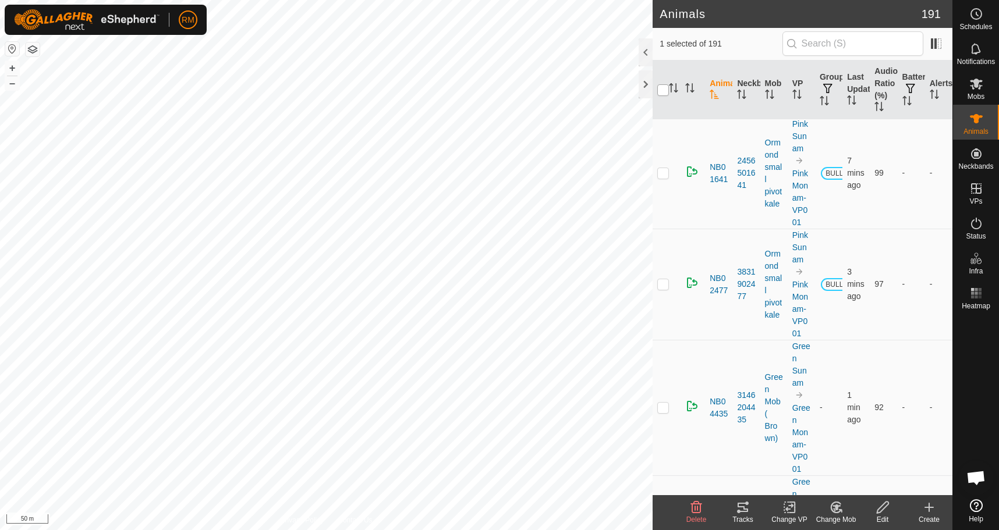
checkbox input "true"
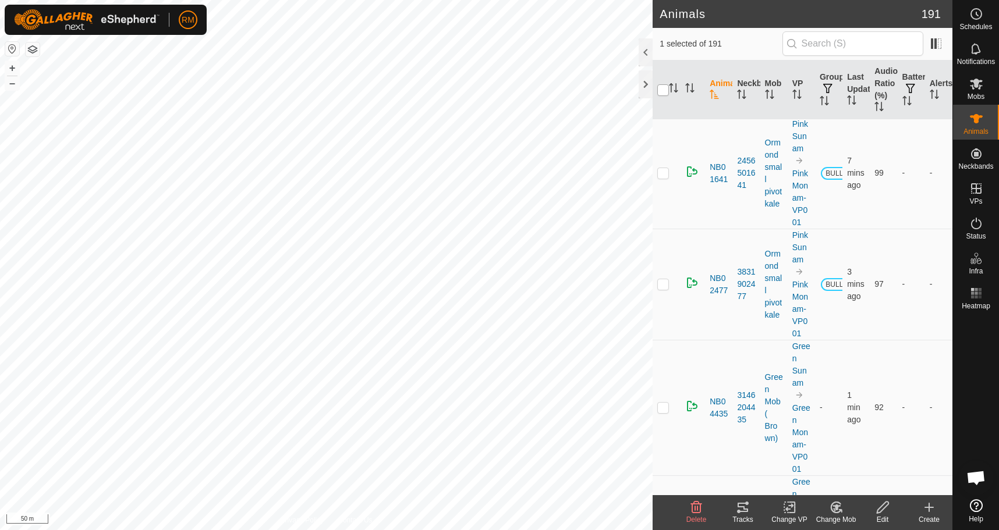
checkbox input "true"
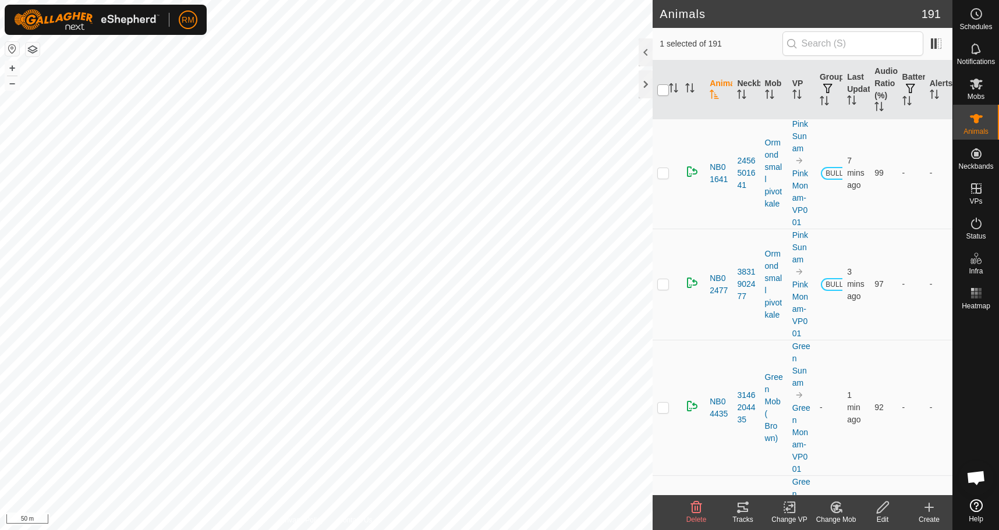
checkbox input "true"
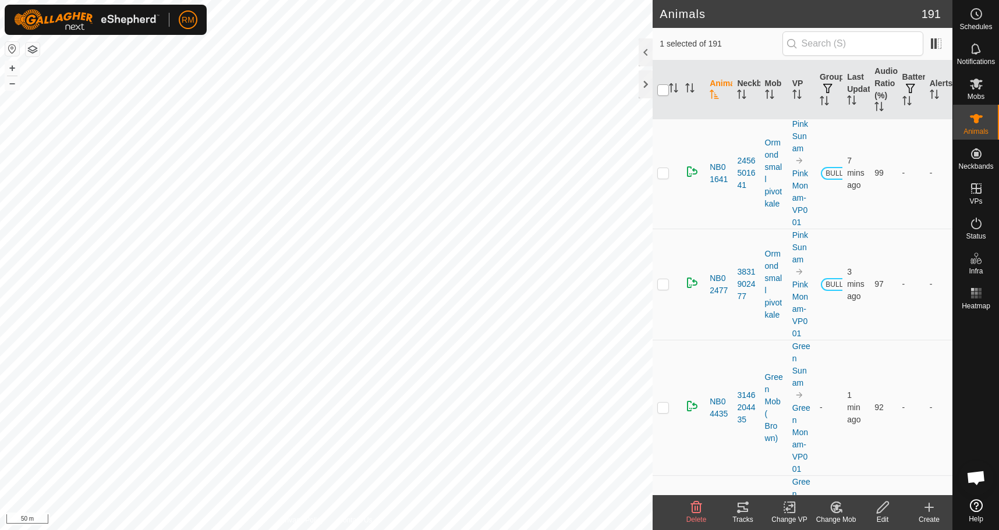
checkbox input "true"
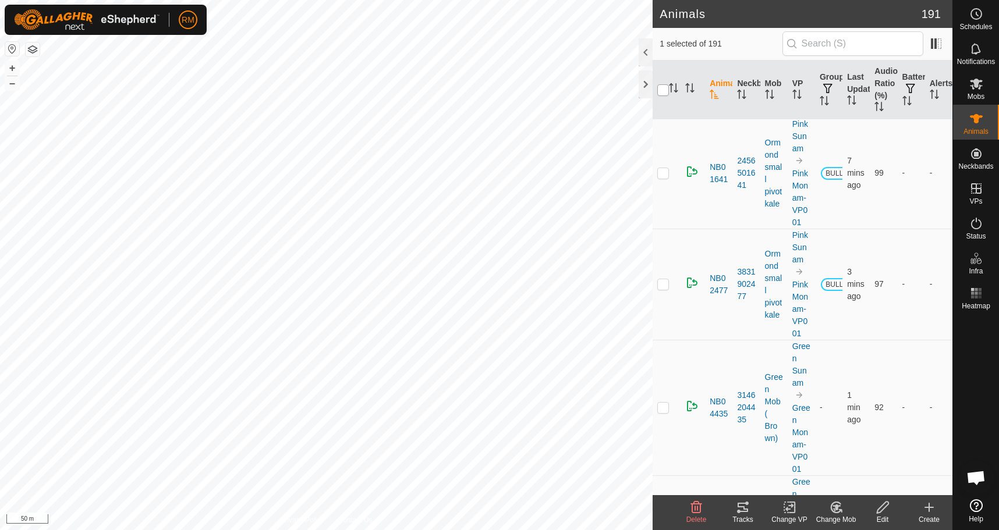
checkbox input "true"
click at [660, 88] on input "checkbox" at bounding box center [663, 90] width 12 height 12
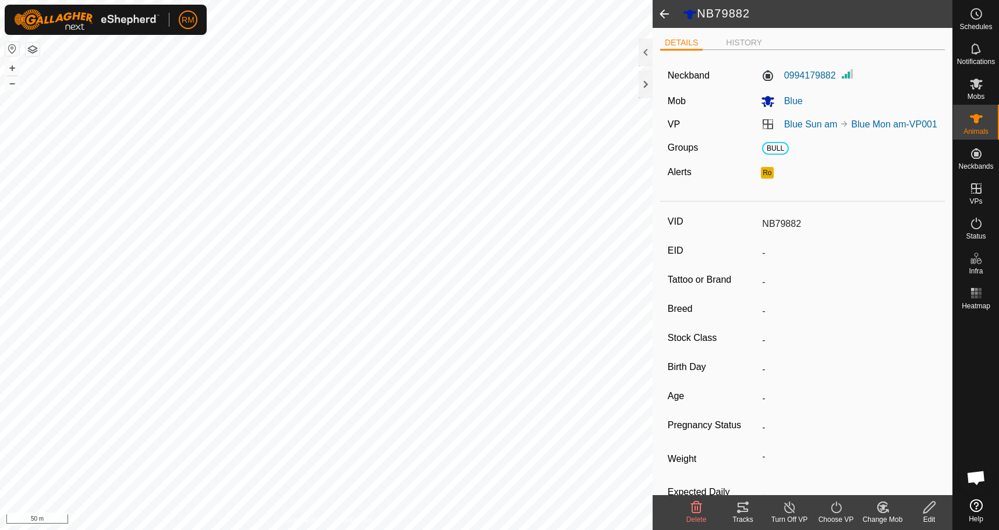
click at [664, 13] on span at bounding box center [664, 14] width 23 height 28
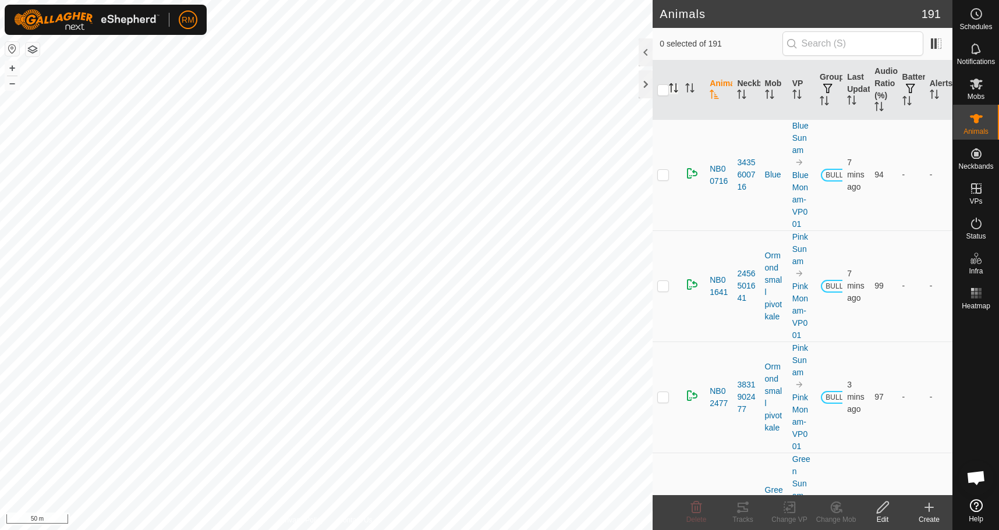
click at [674, 87] on icon "Activate to sort" at bounding box center [673, 87] width 9 height 9
click at [673, 85] on icon "Activate to sort" at bounding box center [673, 87] width 9 height 9
click at [744, 508] on icon at bounding box center [743, 507] width 10 height 9
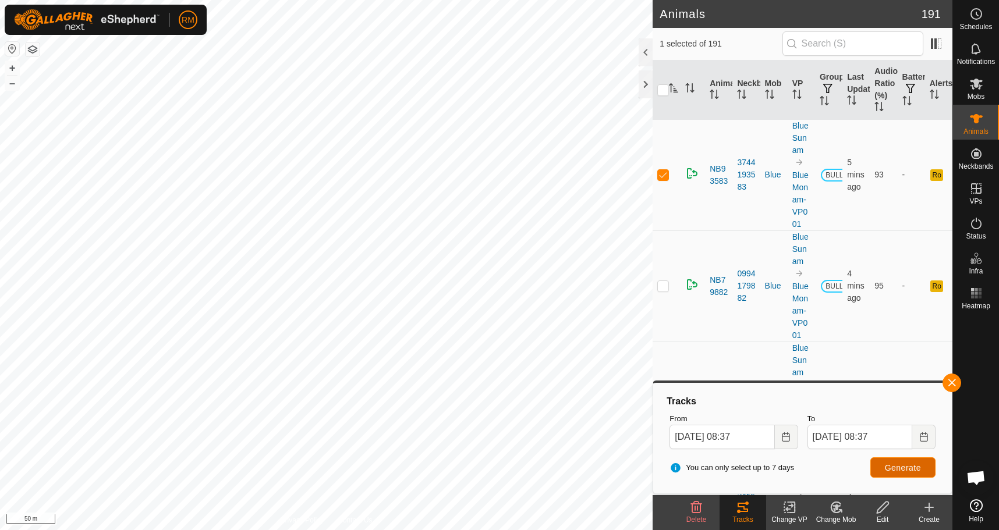
click at [905, 466] on span "Generate" at bounding box center [903, 467] width 36 height 9
click at [952, 380] on button "button" at bounding box center [951, 383] width 19 height 19
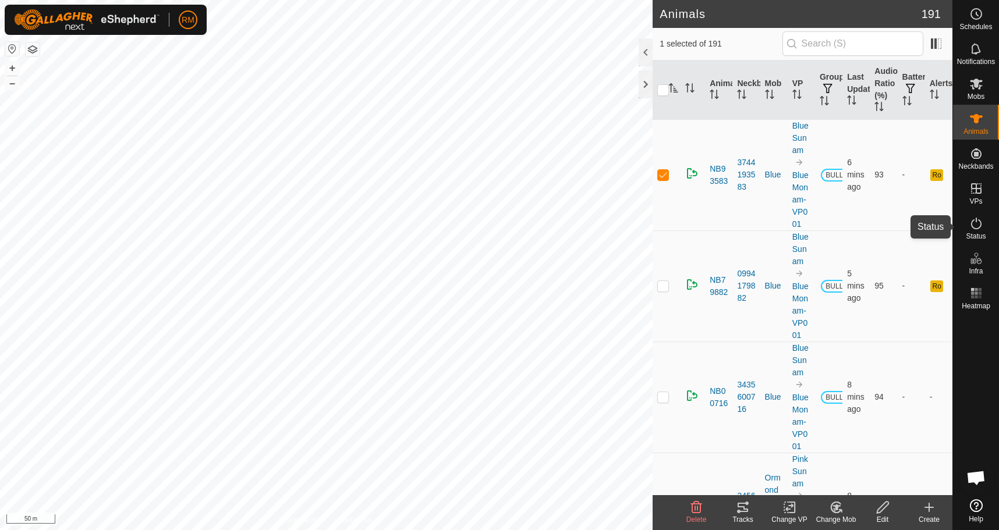
click at [980, 225] on icon at bounding box center [976, 224] width 14 height 14
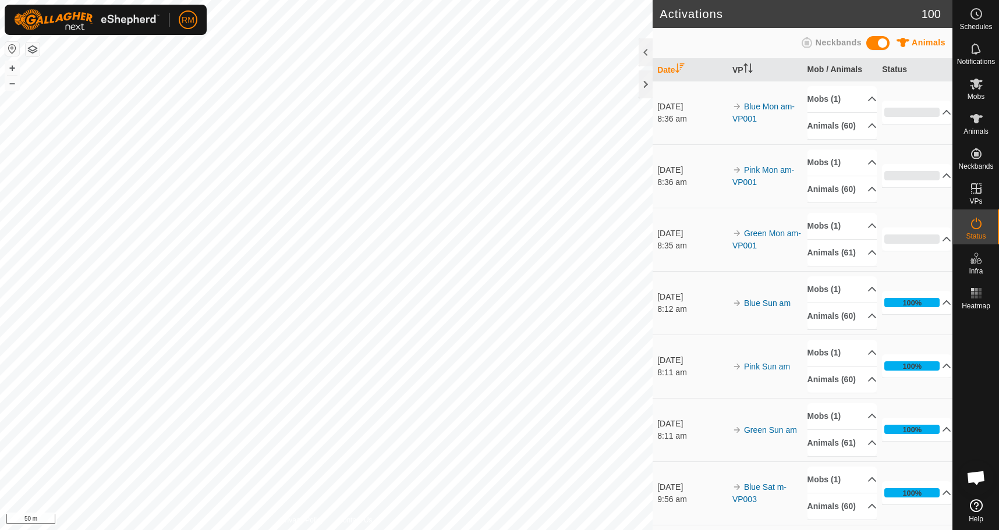
click at [978, 225] on icon at bounding box center [976, 224] width 14 height 14
